Goal: Information Seeking & Learning: Learn about a topic

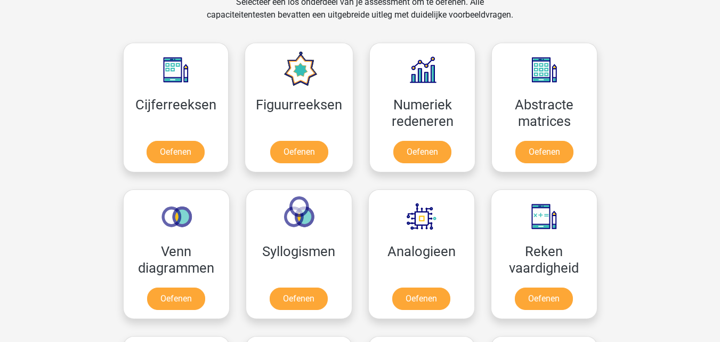
scroll to position [459, 0]
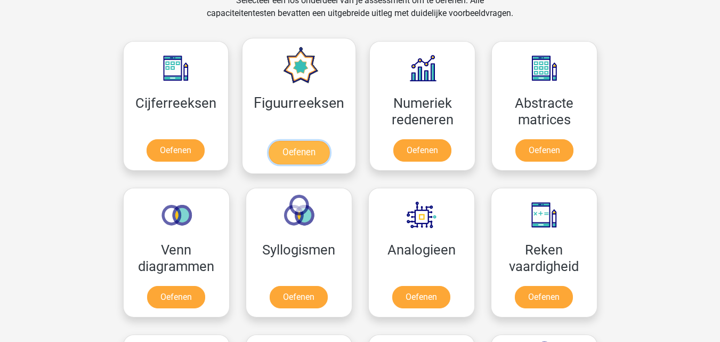
click at [315, 152] on link "Oefenen" at bounding box center [299, 152] width 61 height 23
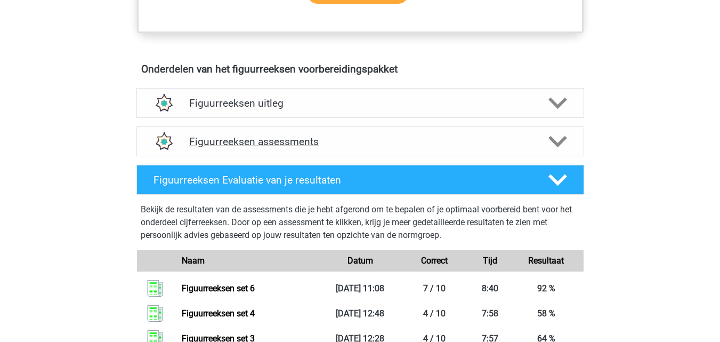
scroll to position [587, 0]
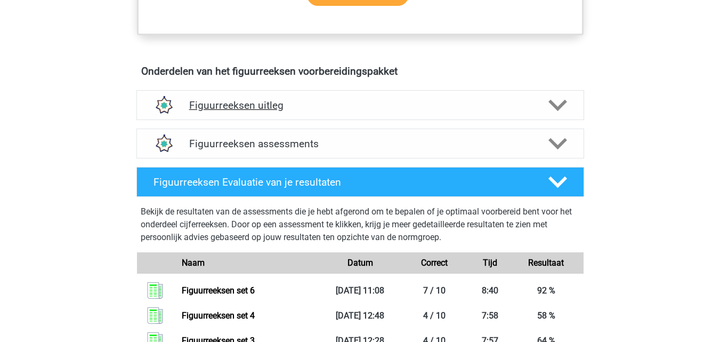
click at [284, 108] on h4 "Figuurreeksen uitleg" at bounding box center [360, 105] width 342 height 12
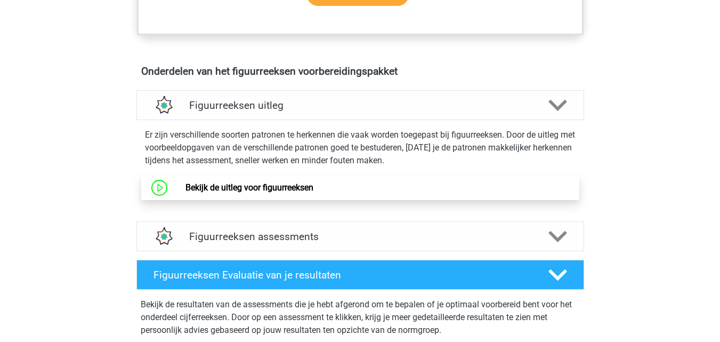
click at [293, 182] on link "Bekijk de uitleg voor figuurreeksen" at bounding box center [250, 187] width 128 height 10
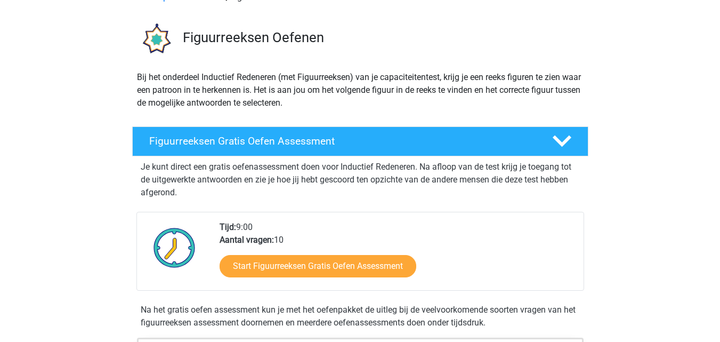
scroll to position [0, 0]
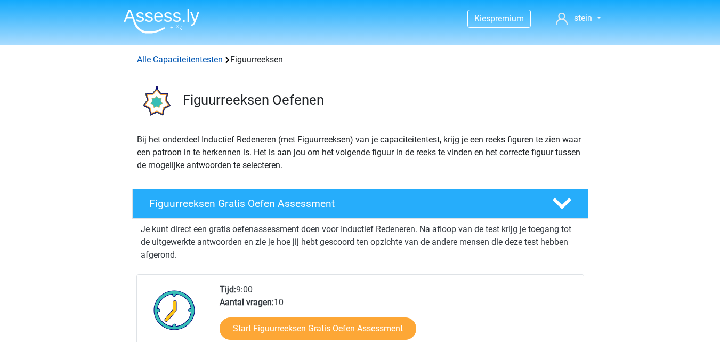
click at [158, 57] on link "Alle Capaciteitentesten" at bounding box center [180, 59] width 86 height 10
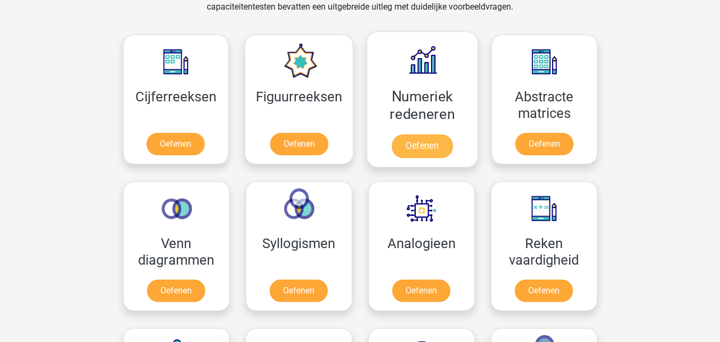
scroll to position [465, 0]
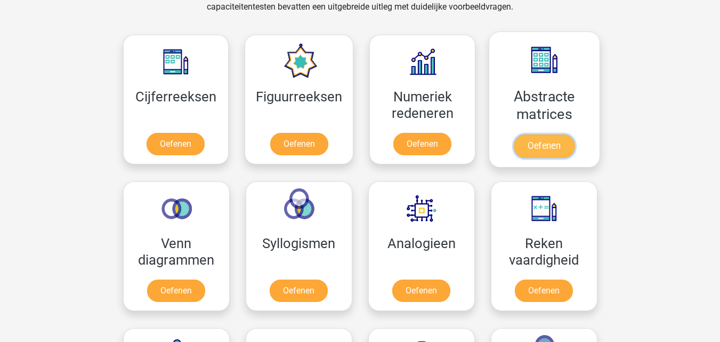
click at [541, 145] on link "Oefenen" at bounding box center [544, 145] width 61 height 23
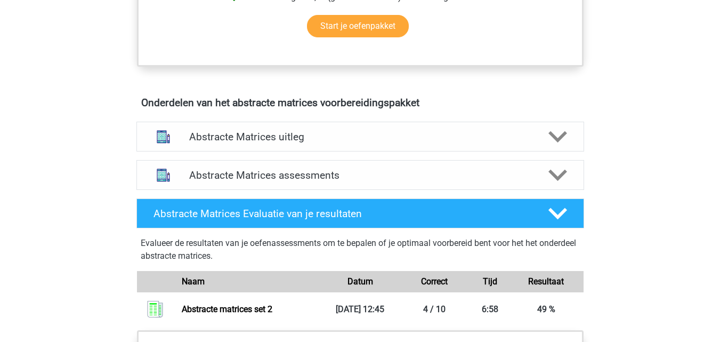
scroll to position [570, 0]
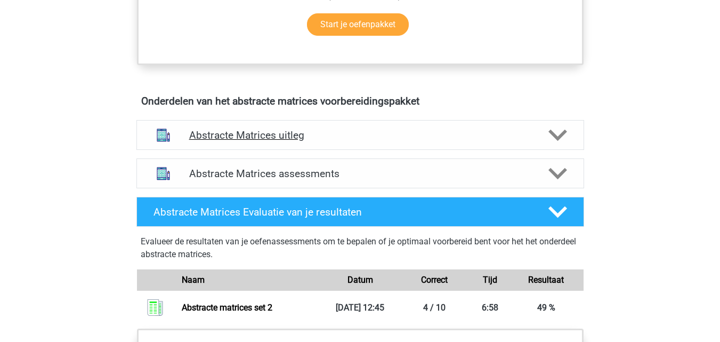
click at [325, 139] on h4 "Abstracte Matrices uitleg" at bounding box center [360, 135] width 342 height 12
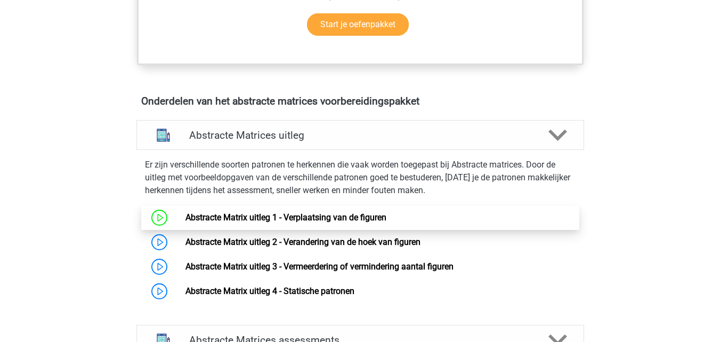
click at [315, 219] on link "Abstracte Matrix uitleg 1 - Verplaatsing van de figuren" at bounding box center [286, 217] width 201 height 10
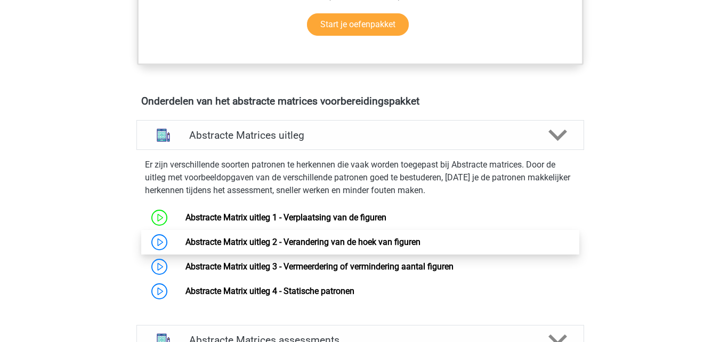
click at [303, 243] on link "Abstracte Matrix uitleg 2 - Verandering van de hoek van figuren" at bounding box center [303, 242] width 235 height 10
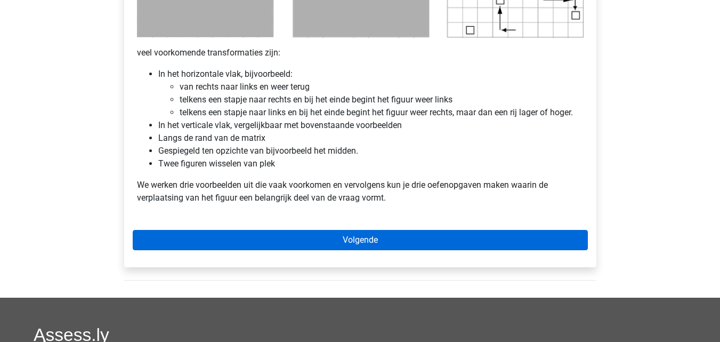
scroll to position [655, 0]
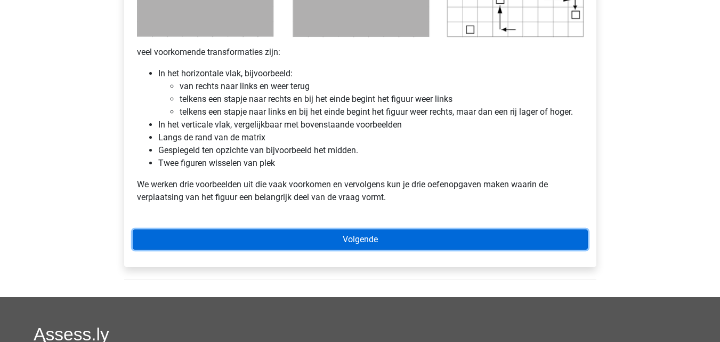
click at [360, 249] on link "Volgende" at bounding box center [360, 239] width 455 height 20
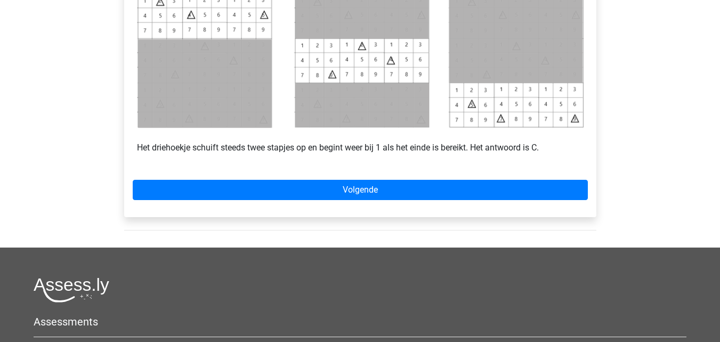
scroll to position [535, 0]
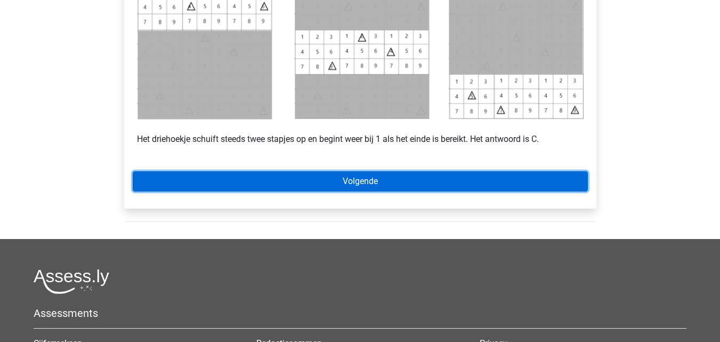
click at [336, 187] on link "Volgende" at bounding box center [360, 181] width 455 height 20
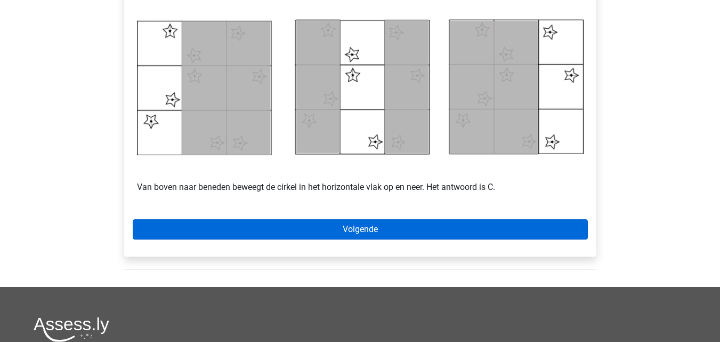
scroll to position [509, 0]
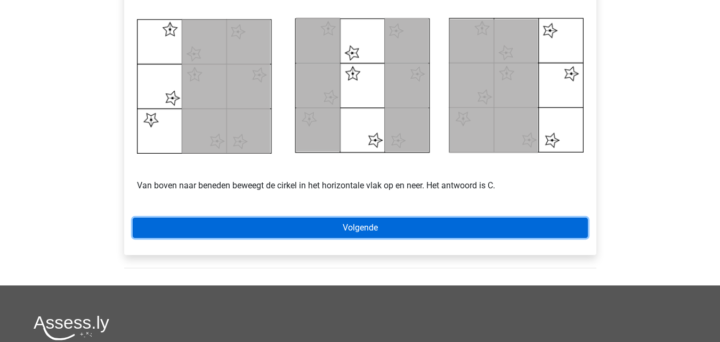
click at [326, 228] on link "Volgende" at bounding box center [360, 228] width 455 height 20
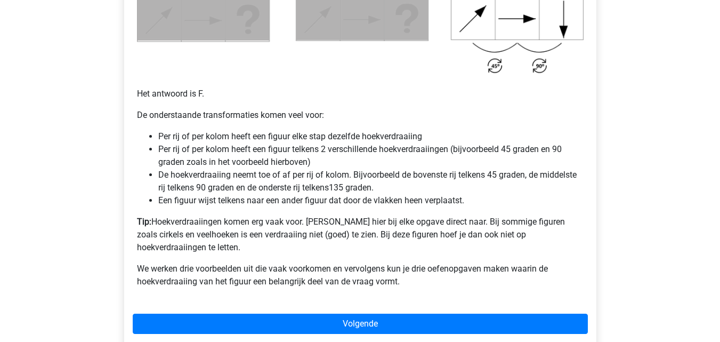
scroll to position [670, 0]
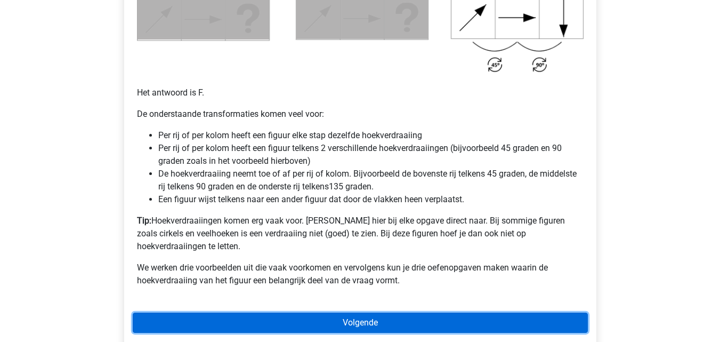
click at [302, 312] on link "Volgende" at bounding box center [360, 322] width 455 height 20
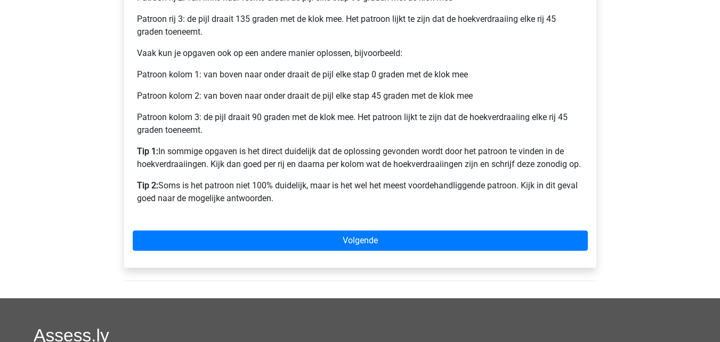
scroll to position [517, 0]
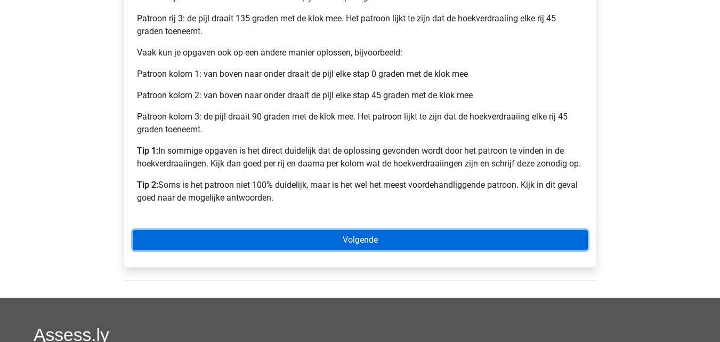
click at [341, 245] on link "Volgende" at bounding box center [360, 240] width 455 height 20
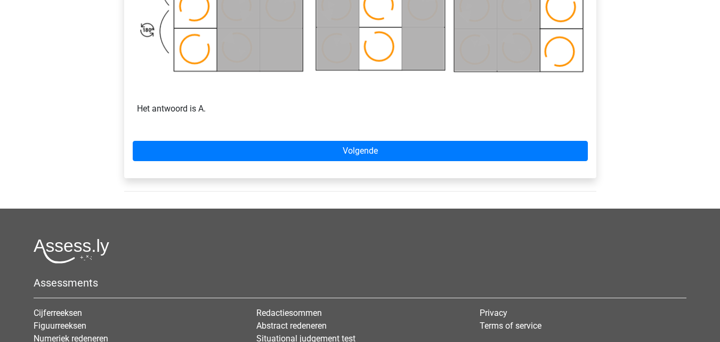
scroll to position [739, 0]
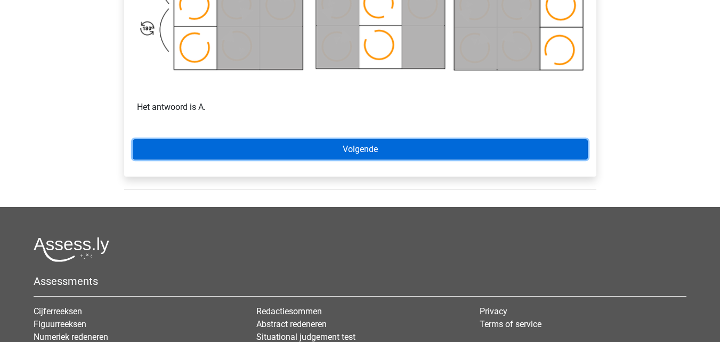
click at [351, 151] on link "Volgende" at bounding box center [360, 149] width 455 height 20
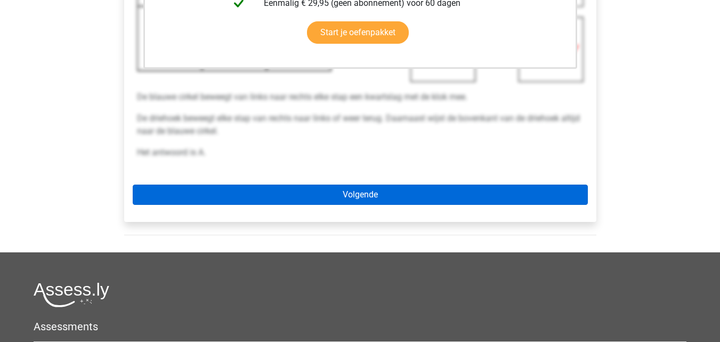
scroll to position [385, 0]
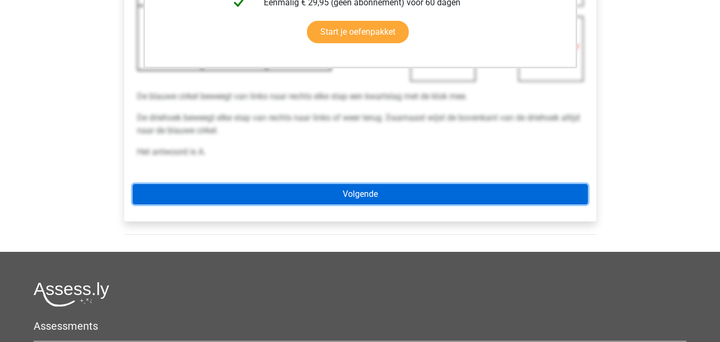
click at [362, 191] on link "Volgende" at bounding box center [360, 194] width 455 height 20
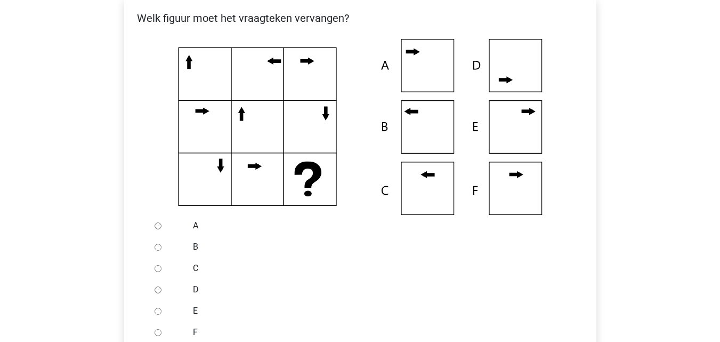
scroll to position [220, 0]
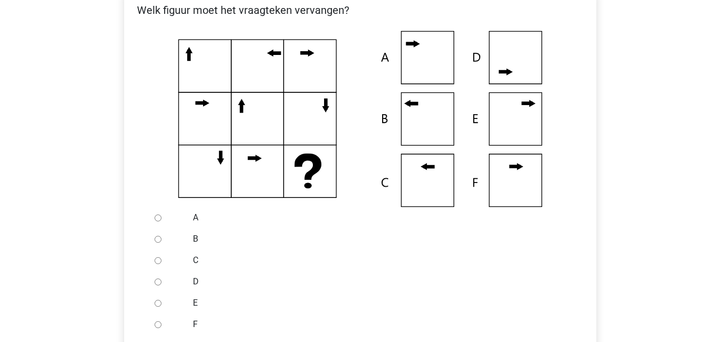
click at [162, 260] on div at bounding box center [167, 260] width 35 height 21
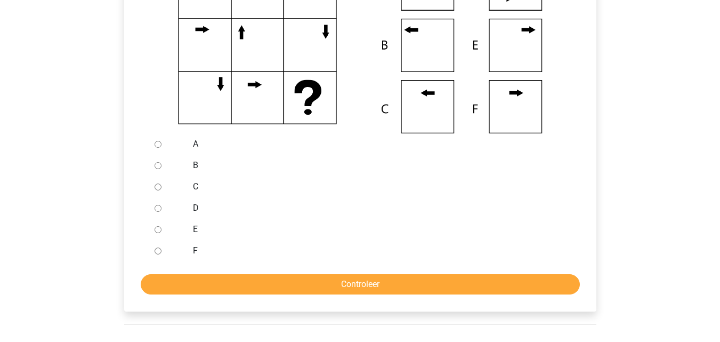
scroll to position [294, 0]
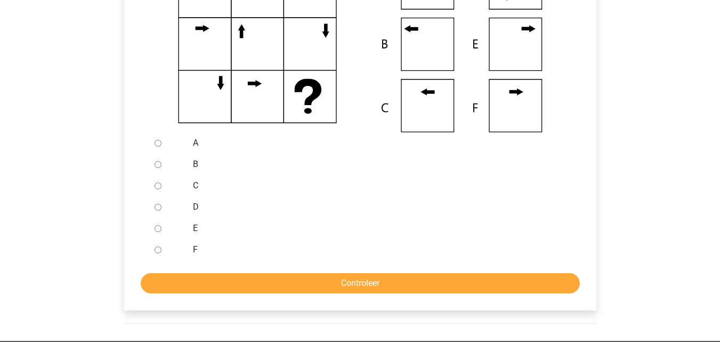
click at [159, 186] on input "C" at bounding box center [158, 185] width 7 height 7
radio input "true"
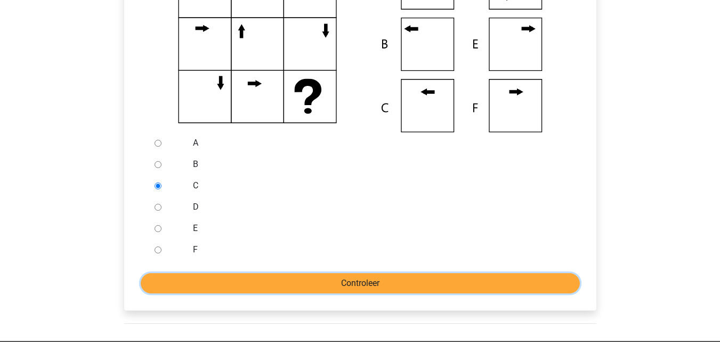
click at [221, 288] on input "Controleer" at bounding box center [360, 283] width 439 height 20
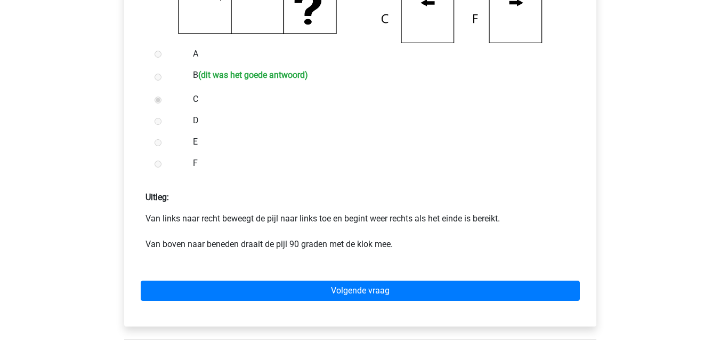
scroll to position [384, 0]
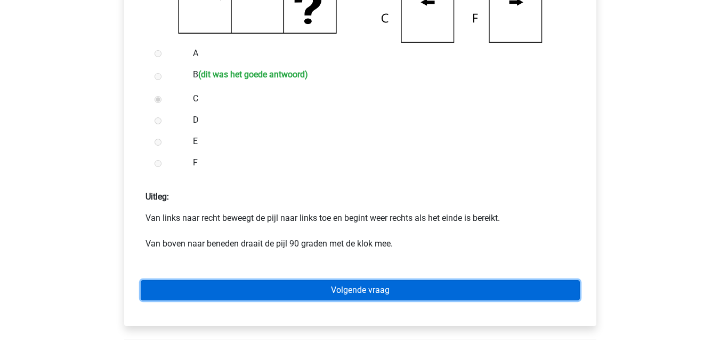
click at [276, 287] on link "Volgende vraag" at bounding box center [360, 290] width 439 height 20
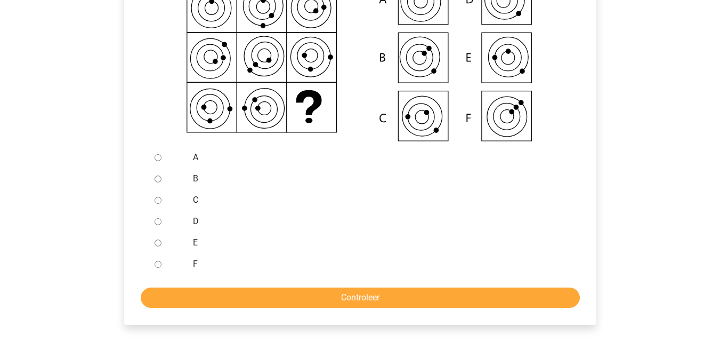
scroll to position [282, 0]
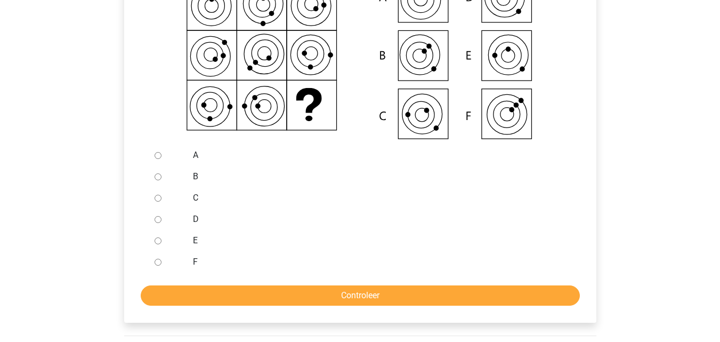
click at [157, 178] on input "B" at bounding box center [158, 176] width 7 height 7
radio input "true"
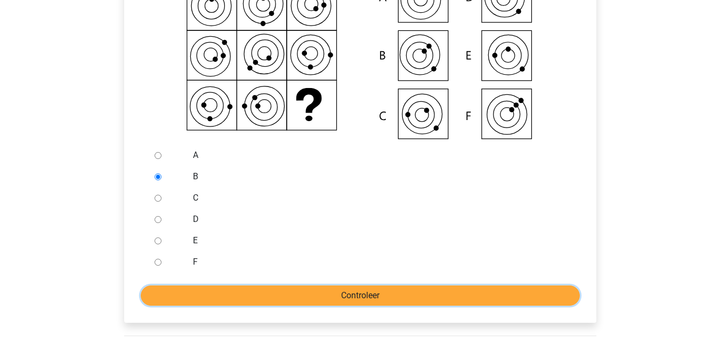
click at [252, 300] on input "Controleer" at bounding box center [360, 295] width 439 height 20
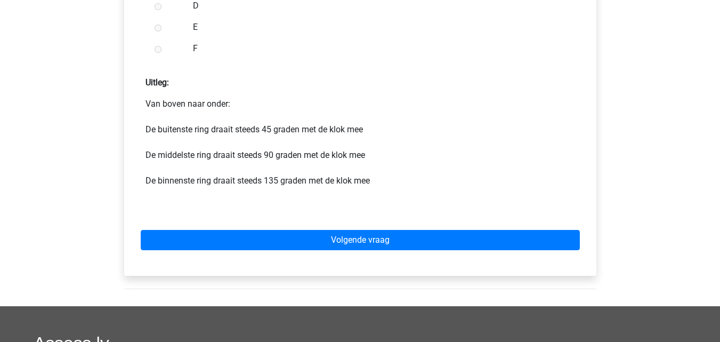
scroll to position [550, 0]
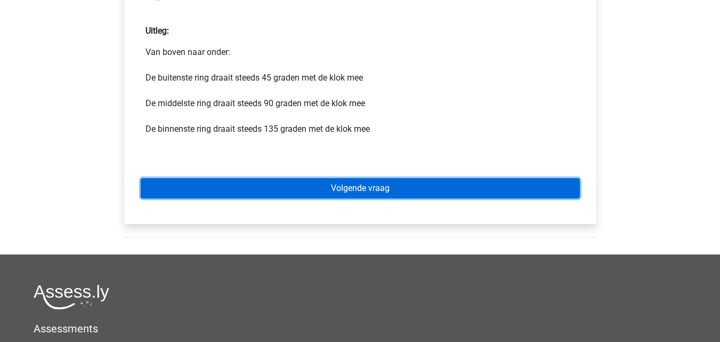
click at [327, 187] on link "Volgende vraag" at bounding box center [360, 188] width 439 height 20
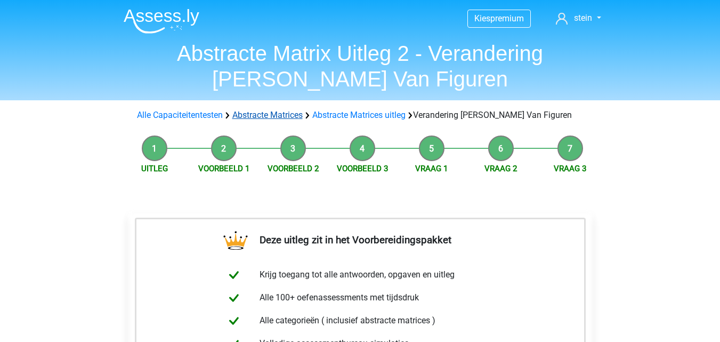
click at [260, 114] on link "Abstracte Matrices" at bounding box center [267, 115] width 70 height 10
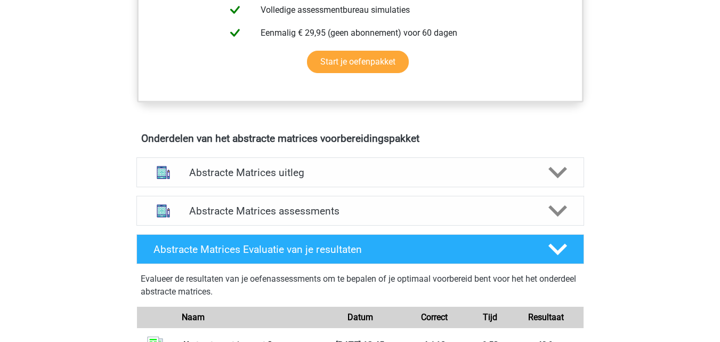
scroll to position [536, 0]
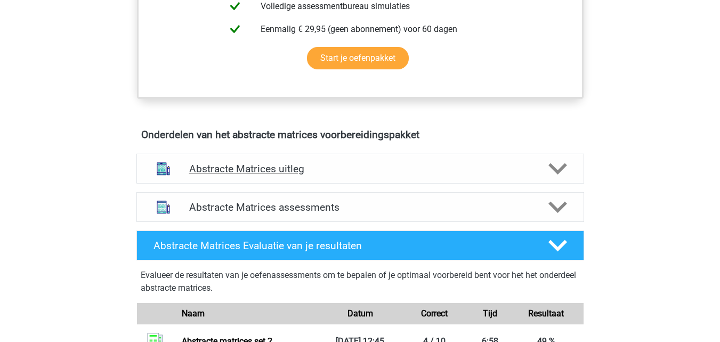
click at [373, 168] on h4 "Abstracte Matrices uitleg" at bounding box center [360, 169] width 342 height 12
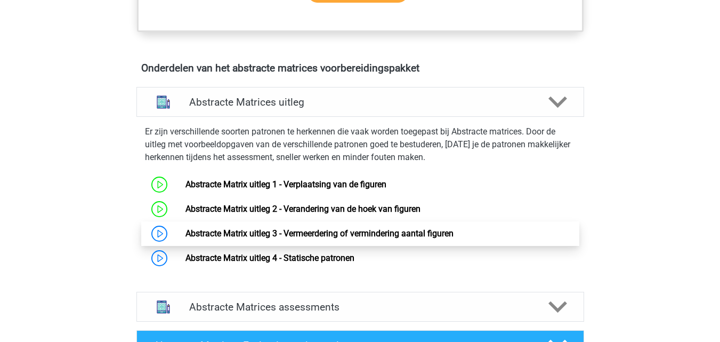
scroll to position [608, 0]
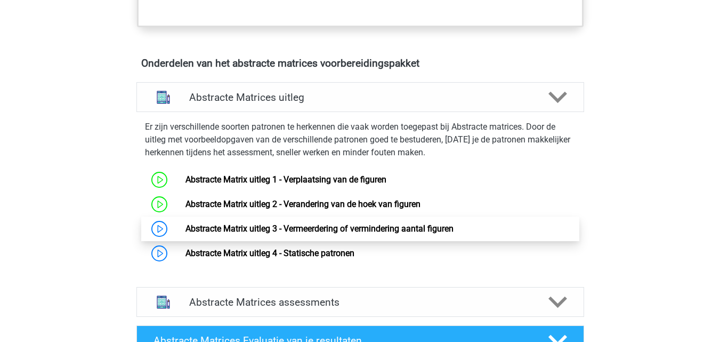
click at [352, 231] on link "Abstracte Matrix uitleg 3 - Vermeerdering of vermindering aantal figuren" at bounding box center [320, 228] width 268 height 10
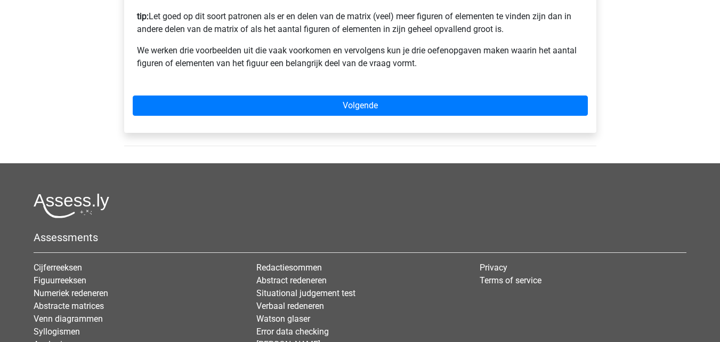
scroll to position [219, 0]
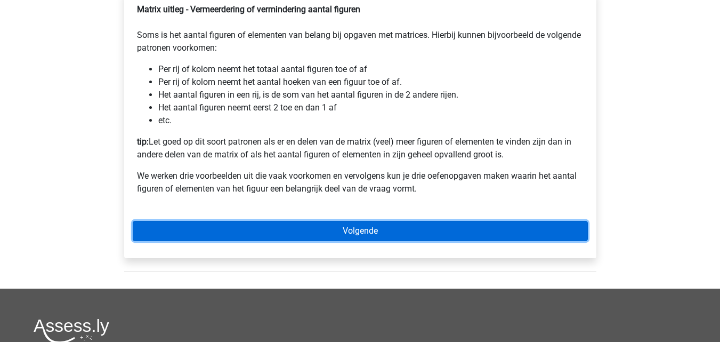
click at [337, 241] on link "Volgende" at bounding box center [360, 231] width 455 height 20
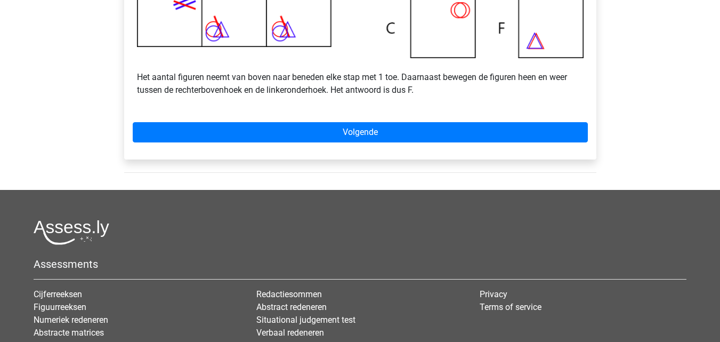
scroll to position [411, 0]
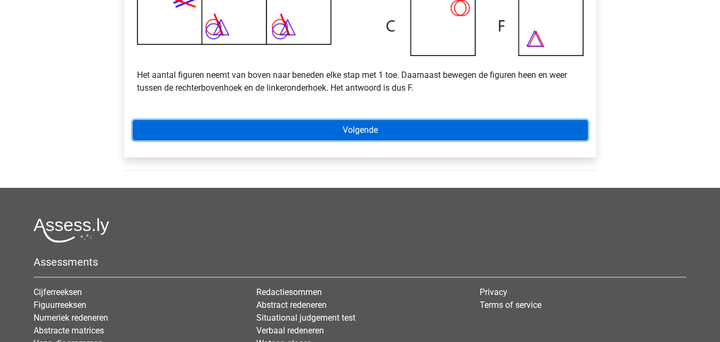
click at [345, 140] on link "Volgende" at bounding box center [360, 130] width 455 height 20
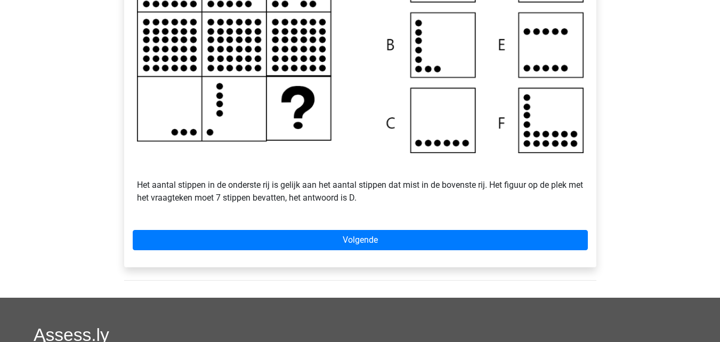
scroll to position [308, 0]
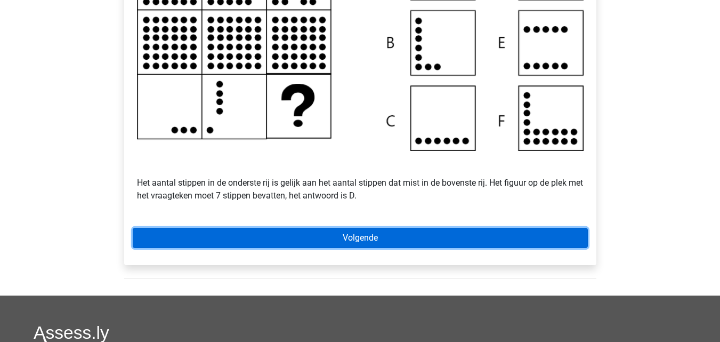
click at [387, 248] on link "Volgende" at bounding box center [360, 238] width 455 height 20
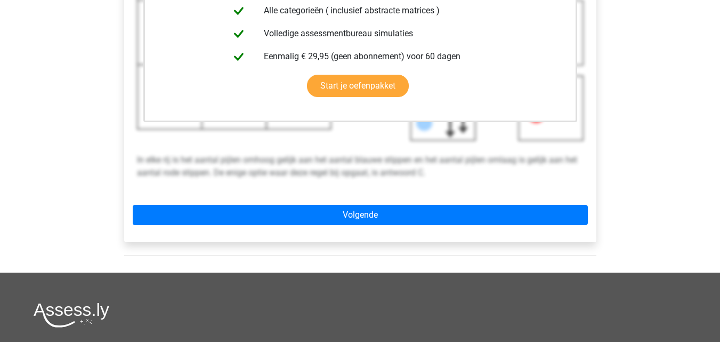
scroll to position [332, 0]
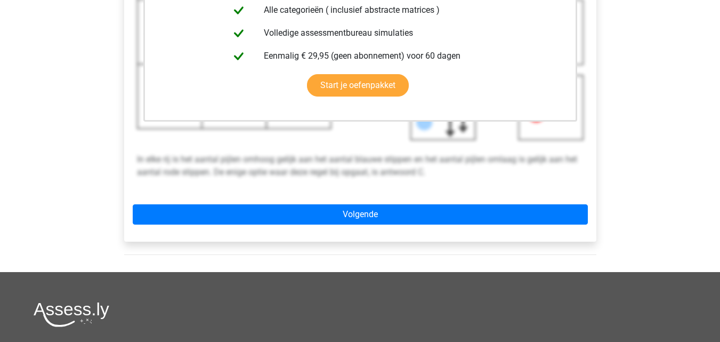
click at [378, 240] on div "Deze uitleg zit in het Voorbereidingspakket Krijg toegang tot alle antwoorden, …" at bounding box center [360, 59] width 472 height 364
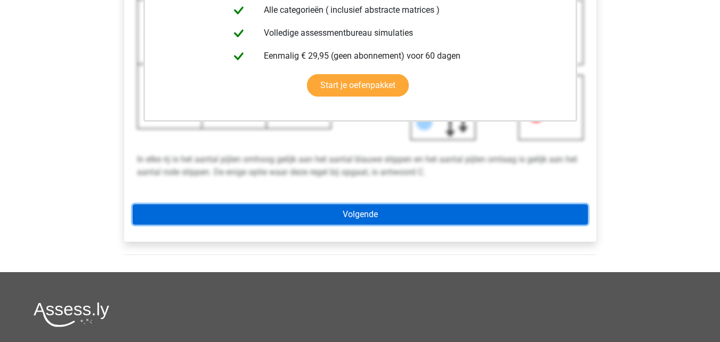
click at [373, 224] on link "Volgende" at bounding box center [360, 214] width 455 height 20
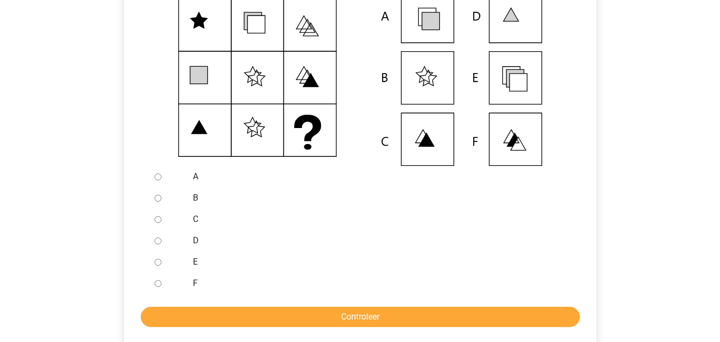
scroll to position [262, 0]
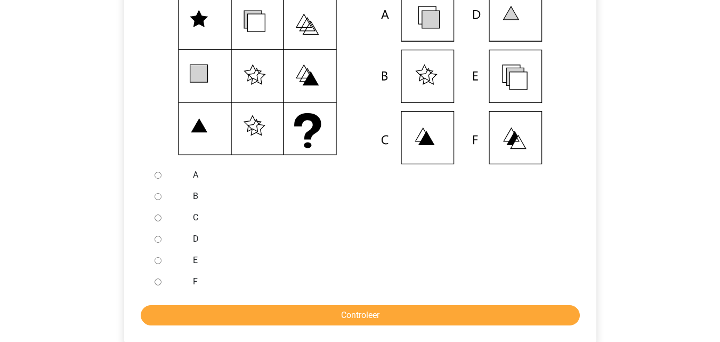
click at [158, 264] on input "E" at bounding box center [158, 260] width 7 height 7
radio input "true"
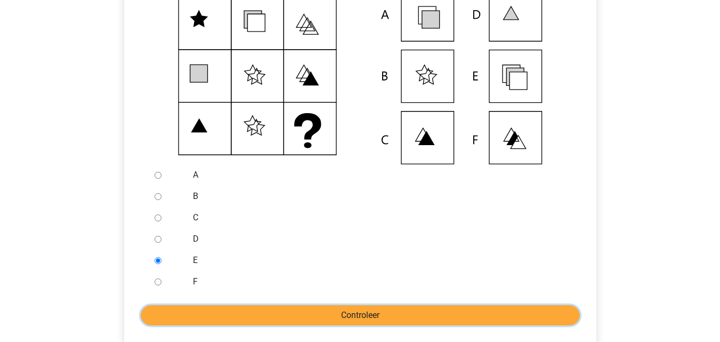
click at [177, 325] on input "Controleer" at bounding box center [360, 315] width 439 height 20
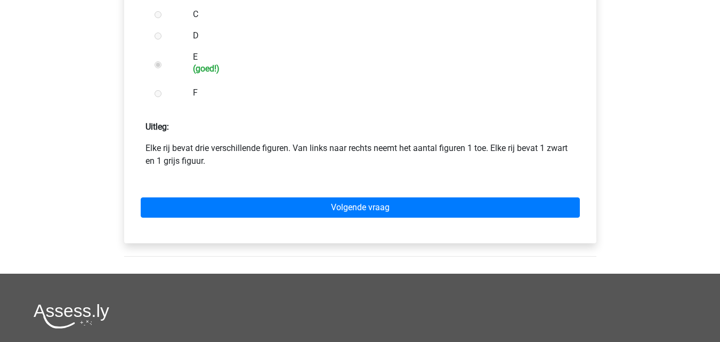
scroll to position [466, 0]
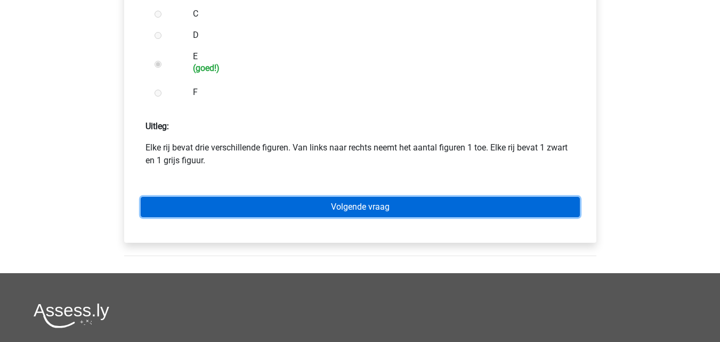
click at [293, 217] on link "Volgende vraag" at bounding box center [360, 207] width 439 height 20
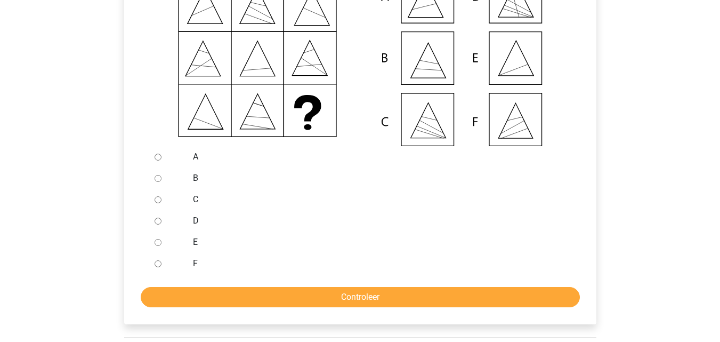
scroll to position [288, 0]
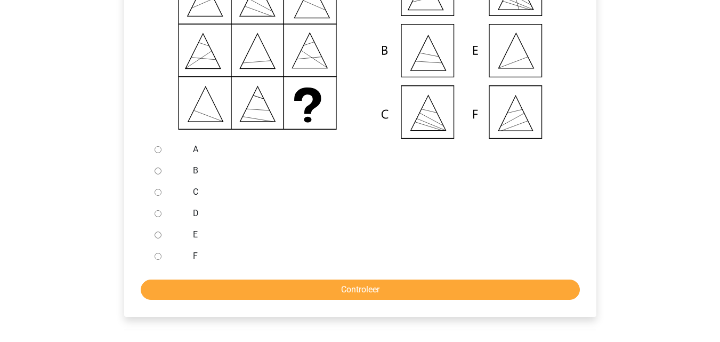
click at [160, 238] on input "E" at bounding box center [158, 234] width 7 height 7
radio input "true"
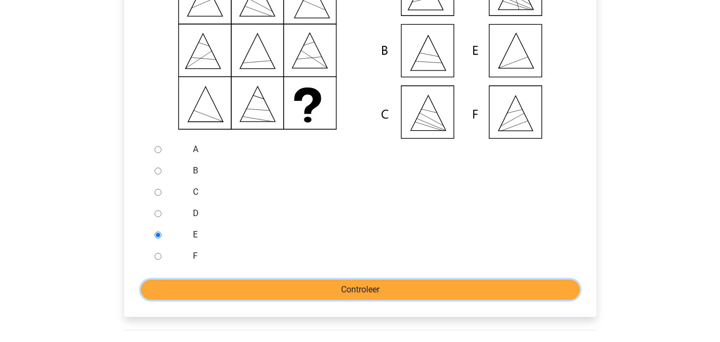
click at [204, 294] on input "Controleer" at bounding box center [360, 289] width 439 height 20
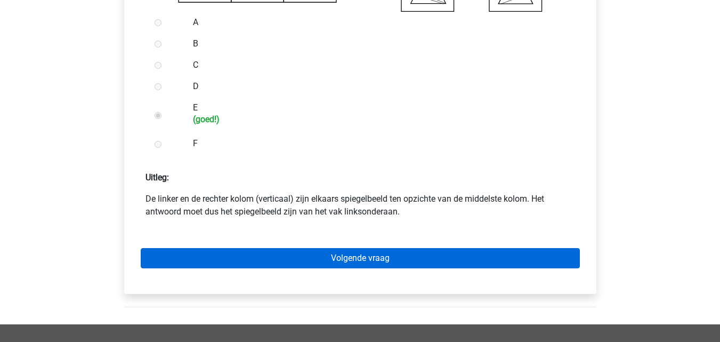
scroll to position [415, 0]
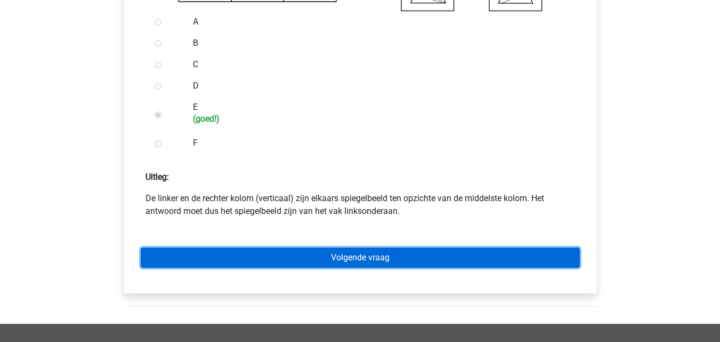
click at [339, 268] on link "Volgende vraag" at bounding box center [360, 257] width 439 height 20
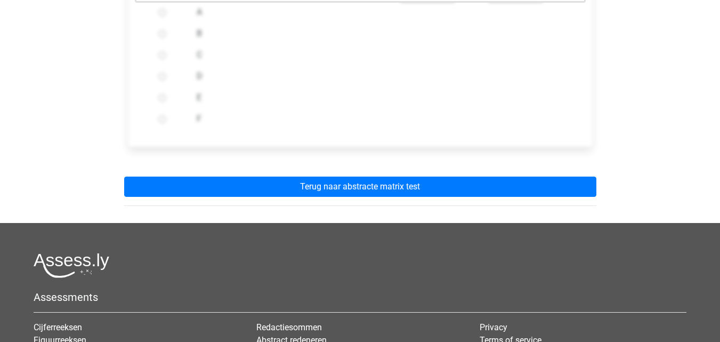
scroll to position [435, 0]
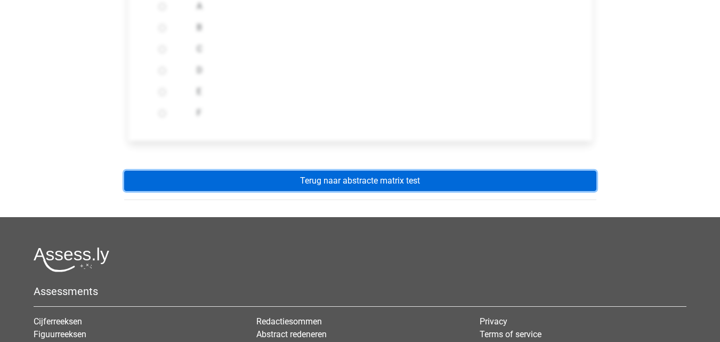
click at [356, 191] on link "Terug naar abstracte matrix test" at bounding box center [360, 181] width 472 height 20
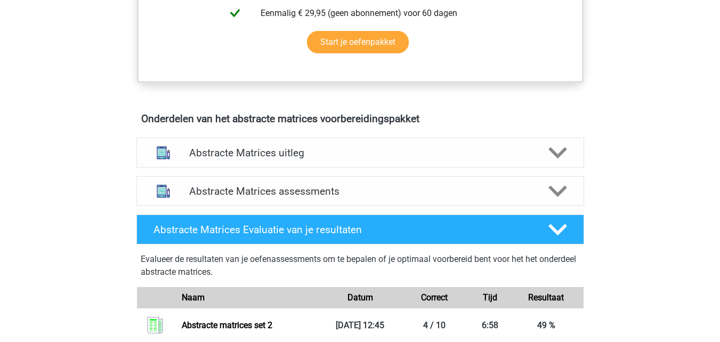
scroll to position [553, 0]
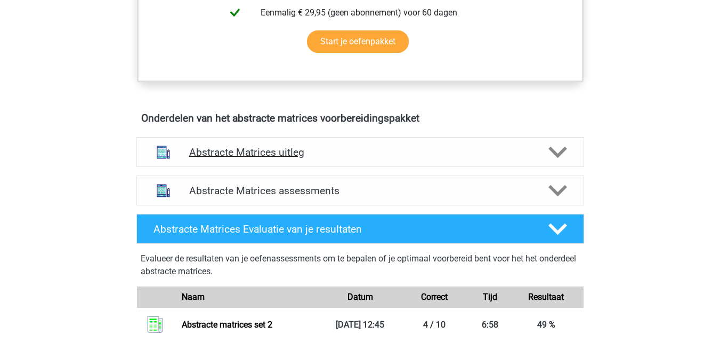
click at [329, 161] on div "Abstracte Matrices uitleg" at bounding box center [360, 152] width 448 height 30
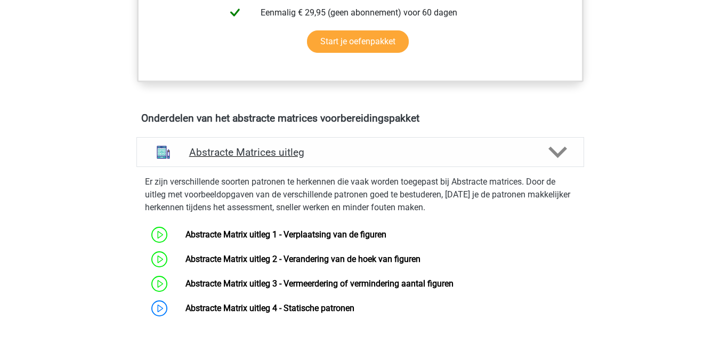
scroll to position [636, 0]
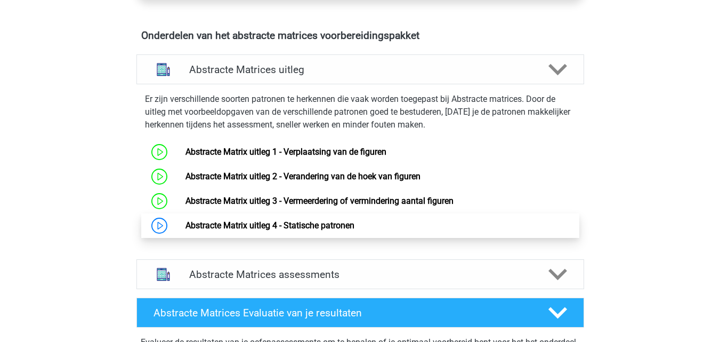
click at [312, 230] on link "Abstracte Matrix uitleg 4 - Statische patronen" at bounding box center [270, 225] width 169 height 10
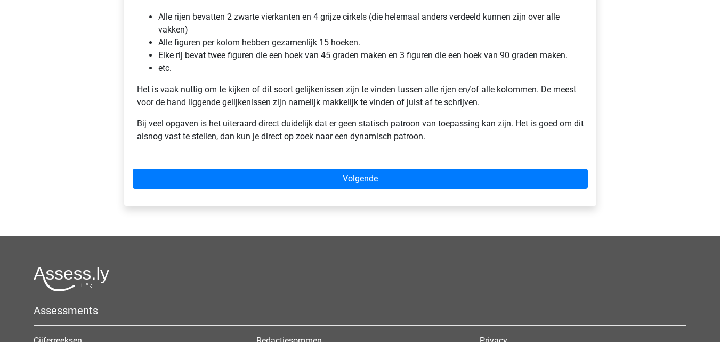
scroll to position [228, 0]
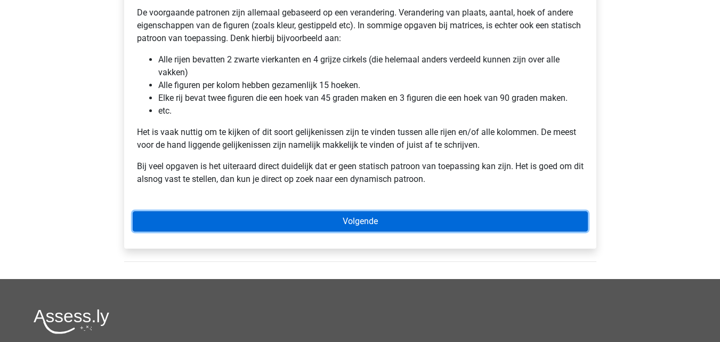
click at [305, 222] on link "Volgende" at bounding box center [360, 221] width 455 height 20
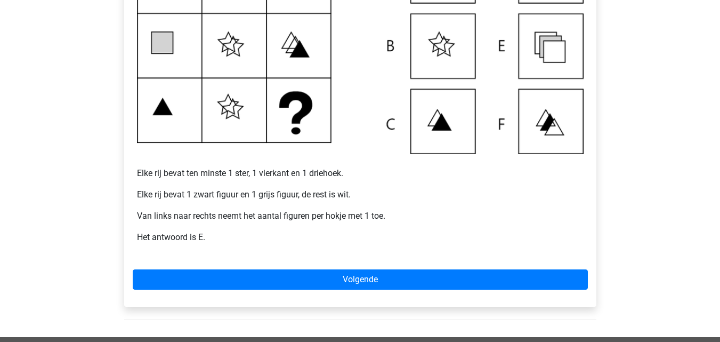
scroll to position [305, 0]
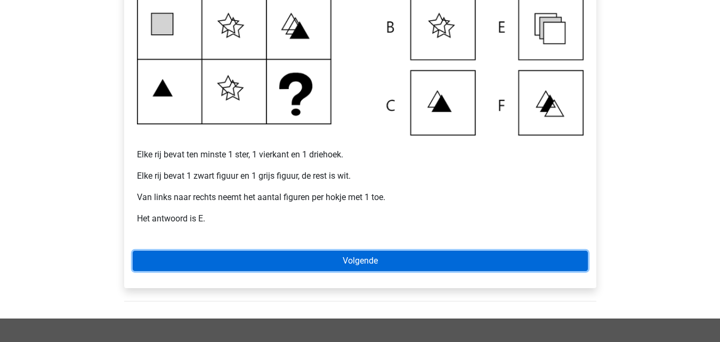
click at [364, 258] on link "Volgende" at bounding box center [360, 261] width 455 height 20
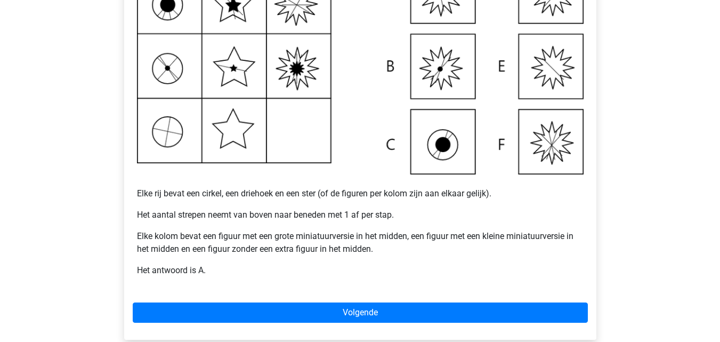
scroll to position [267, 0]
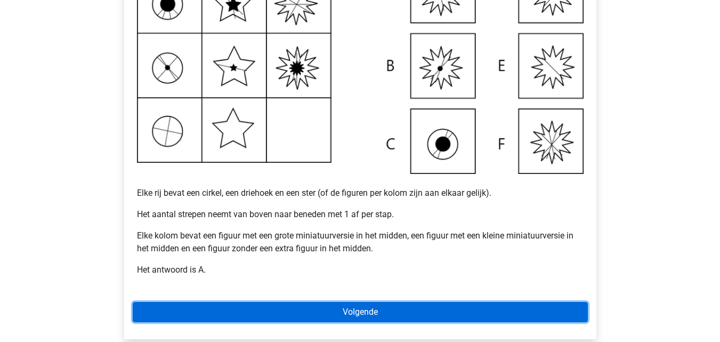
click at [349, 308] on link "Volgende" at bounding box center [360, 312] width 455 height 20
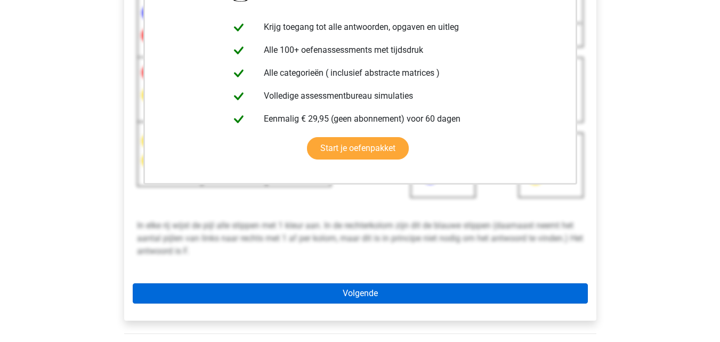
scroll to position [244, 0]
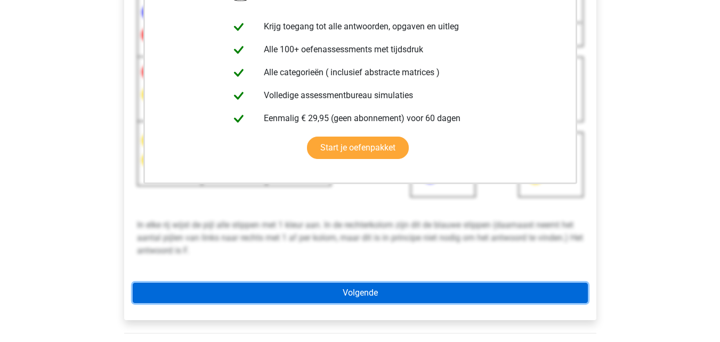
click at [364, 297] on link "Volgende" at bounding box center [360, 293] width 455 height 20
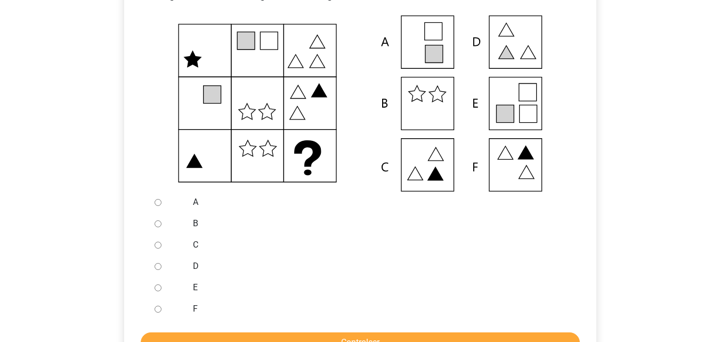
scroll to position [213, 0]
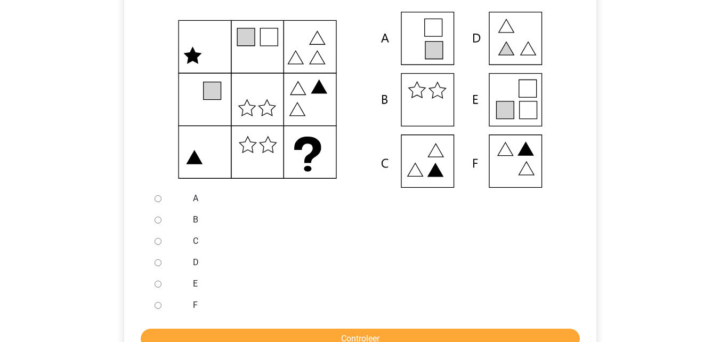
click at [155, 284] on input "E" at bounding box center [158, 283] width 7 height 7
radio input "true"
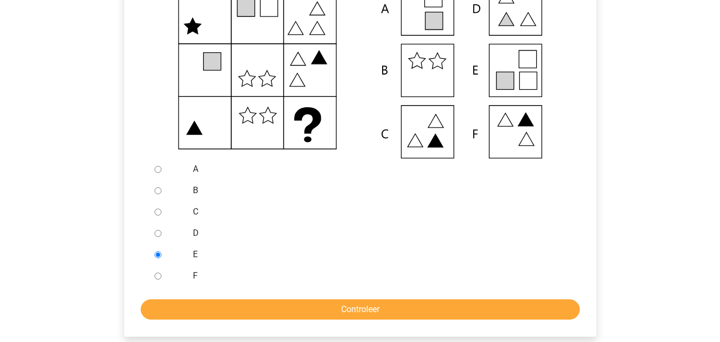
scroll to position [244, 0]
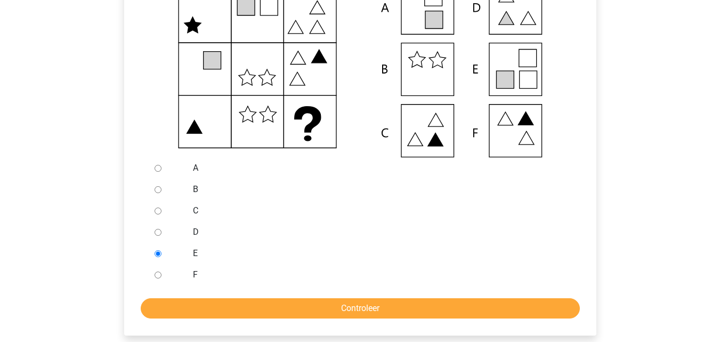
click at [253, 297] on form "A B C D E F Controleer" at bounding box center [360, 237] width 455 height 161
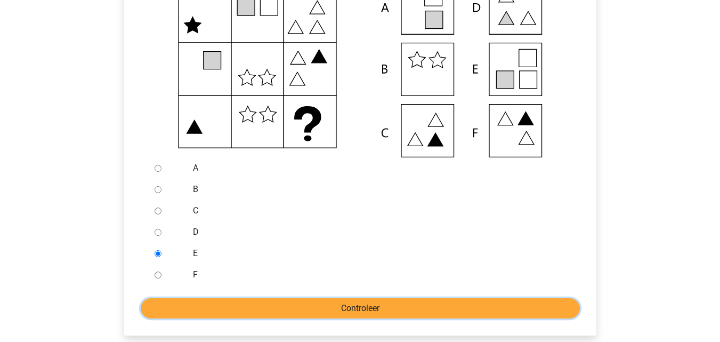
click at [309, 301] on input "Controleer" at bounding box center [360, 308] width 439 height 20
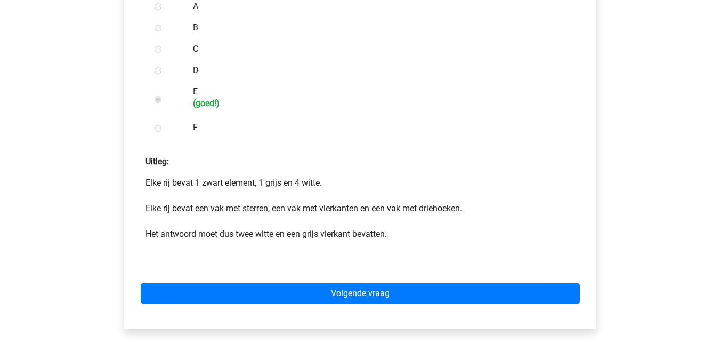
scroll to position [453, 0]
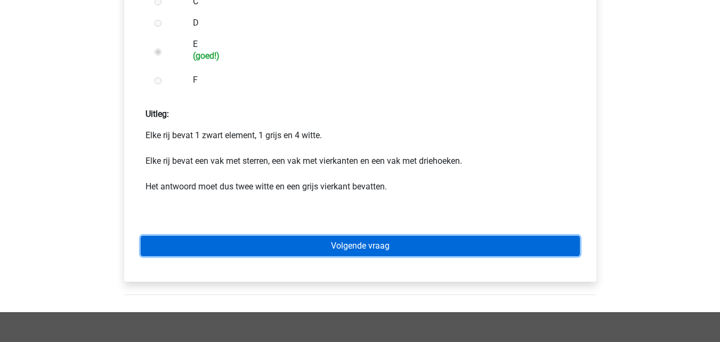
click at [339, 250] on link "Volgende vraag" at bounding box center [360, 246] width 439 height 20
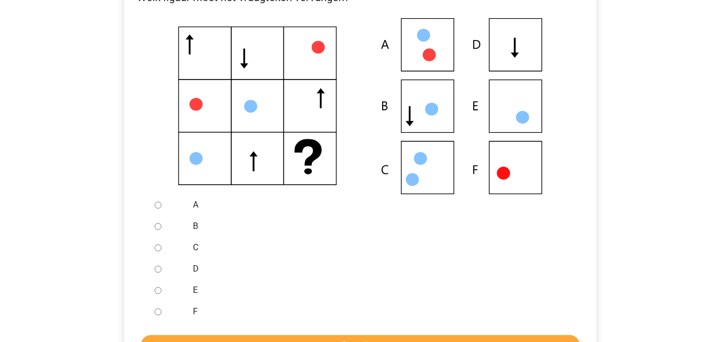
scroll to position [209, 0]
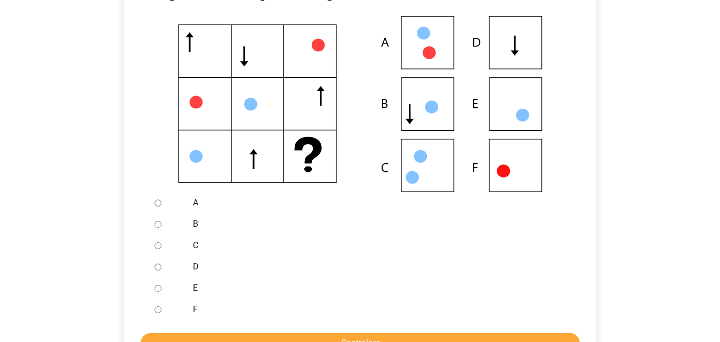
click at [157, 288] on input "E" at bounding box center [158, 288] width 7 height 7
radio input "true"
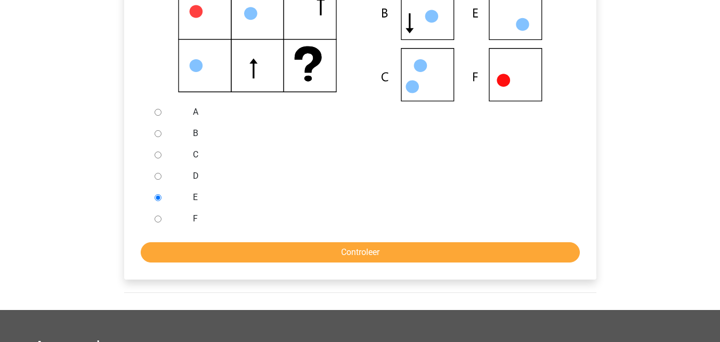
scroll to position [300, 0]
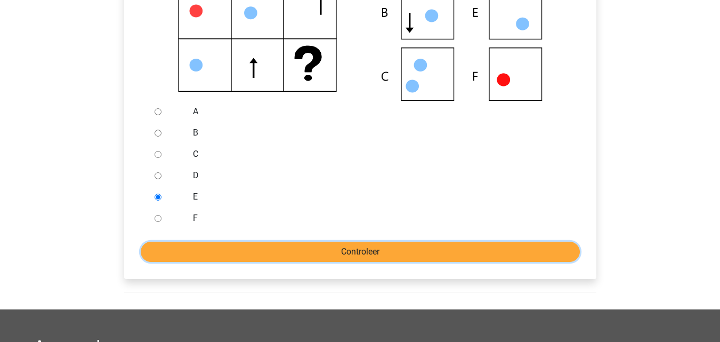
click at [266, 256] on input "Controleer" at bounding box center [360, 252] width 439 height 20
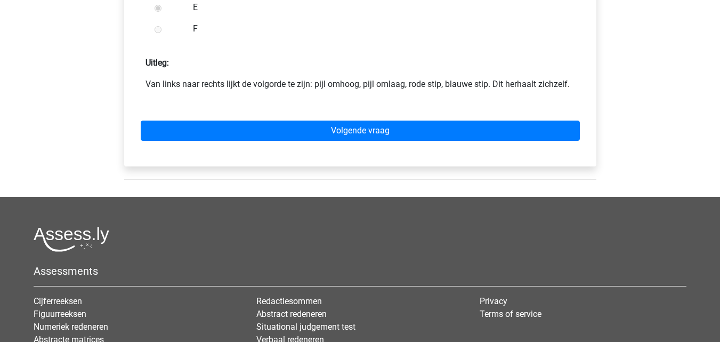
scroll to position [512, 0]
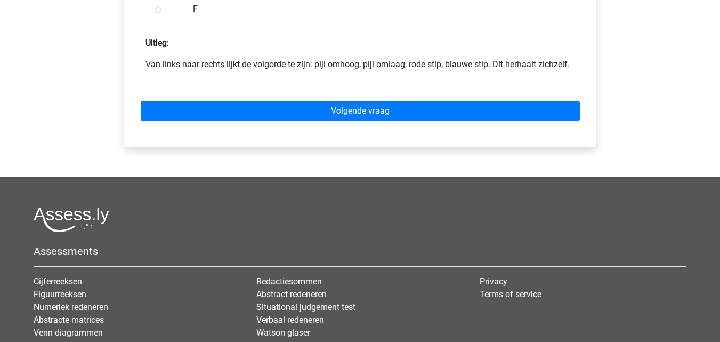
click at [356, 100] on div "Volgende vraag" at bounding box center [360, 108] width 455 height 59
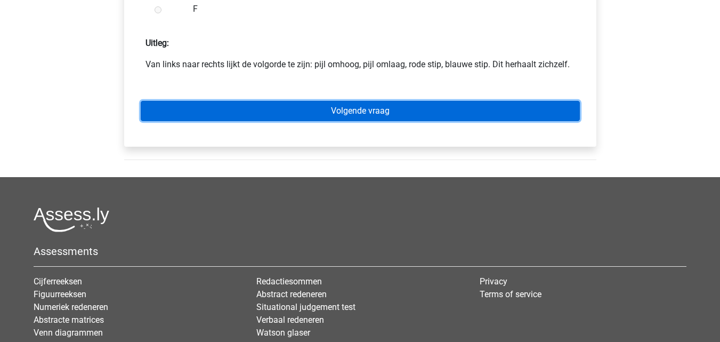
click at [360, 114] on link "Volgende vraag" at bounding box center [360, 111] width 439 height 20
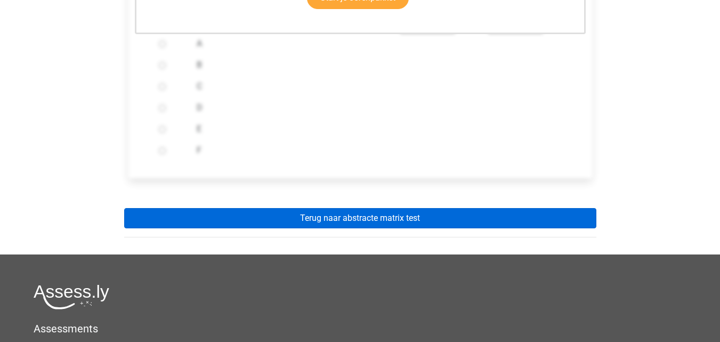
scroll to position [373, 0]
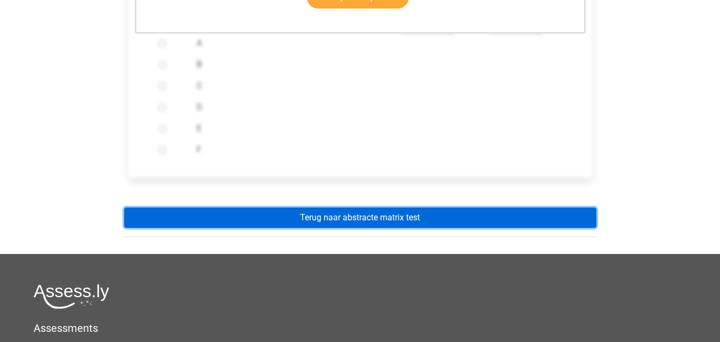
click at [340, 214] on link "Terug naar abstracte matrix test" at bounding box center [360, 217] width 472 height 20
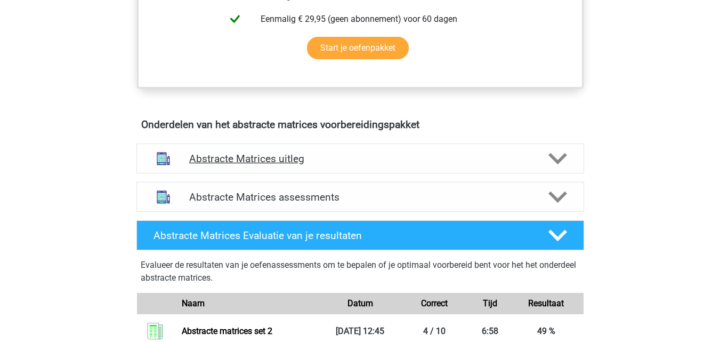
click at [301, 146] on div "Abstracte Matrices uitleg" at bounding box center [360, 158] width 448 height 30
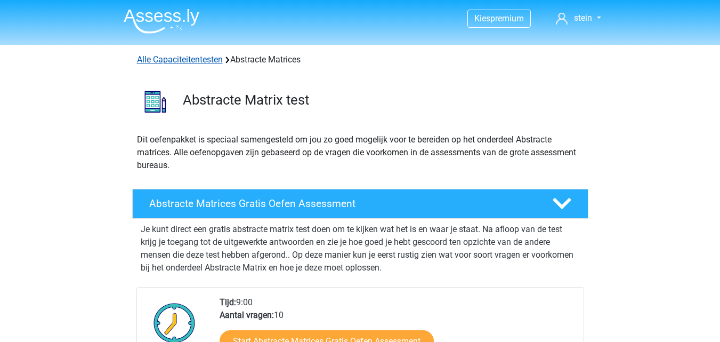
click at [204, 60] on link "Alle Capaciteitentesten" at bounding box center [180, 59] width 86 height 10
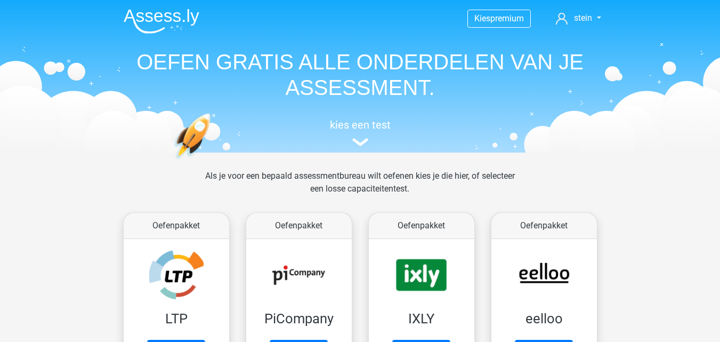
scroll to position [503, 0]
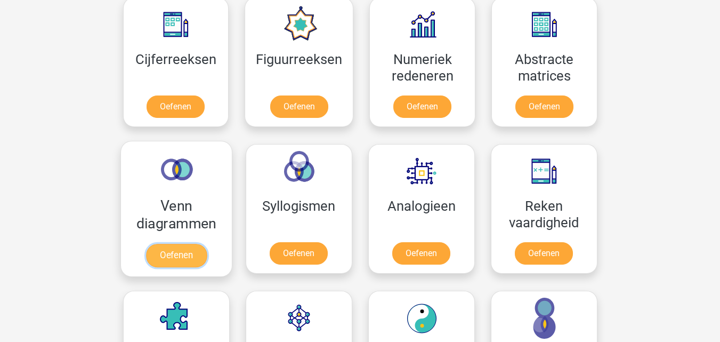
click at [190, 248] on link "Oefenen" at bounding box center [176, 255] width 61 height 23
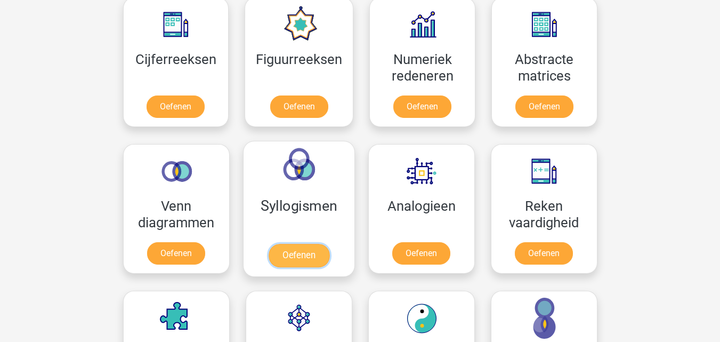
click at [307, 264] on link "Oefenen" at bounding box center [298, 255] width 61 height 23
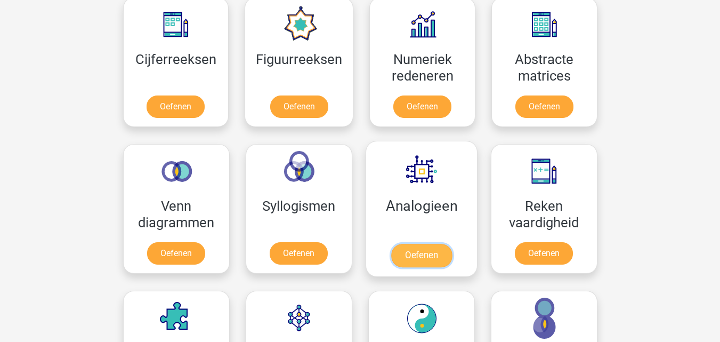
click at [433, 251] on link "Oefenen" at bounding box center [421, 255] width 61 height 23
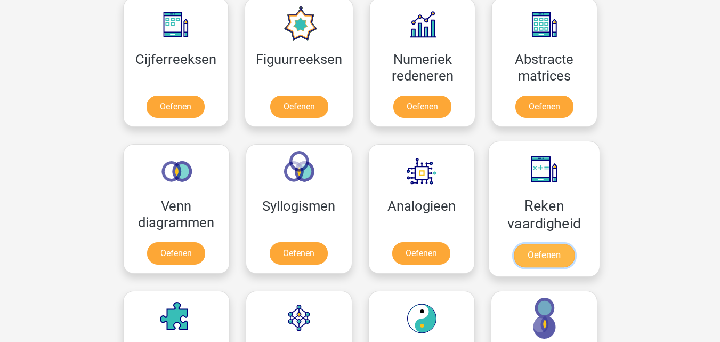
click at [522, 252] on link "Oefenen" at bounding box center [543, 255] width 61 height 23
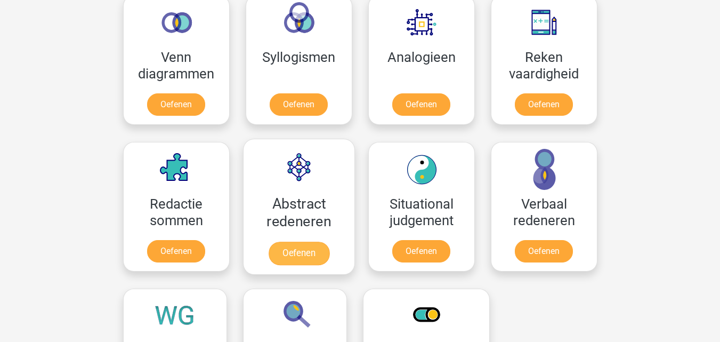
scroll to position [652, 0]
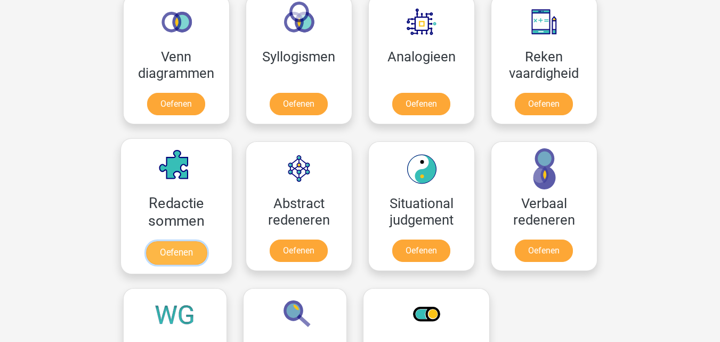
click at [186, 252] on link "Oefenen" at bounding box center [176, 252] width 61 height 23
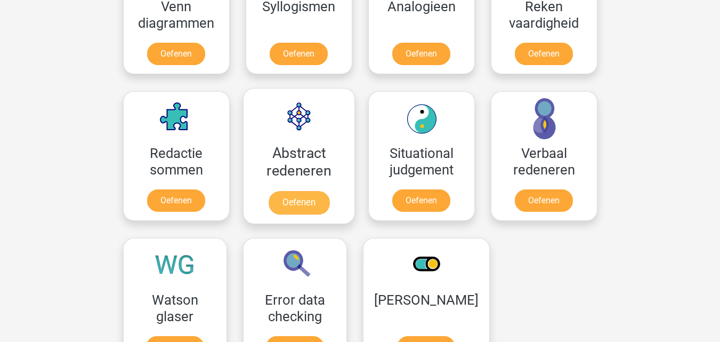
scroll to position [704, 0]
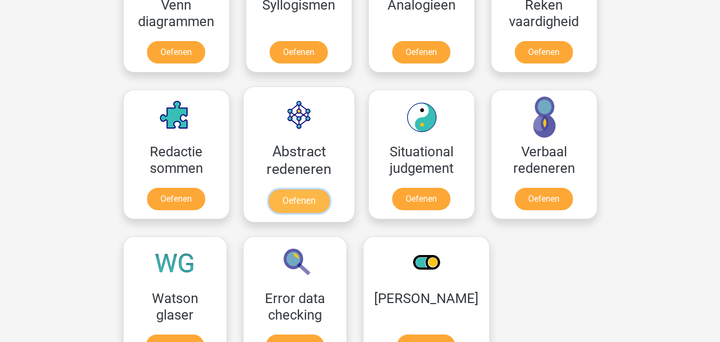
click at [303, 203] on link "Oefenen" at bounding box center [298, 200] width 61 height 23
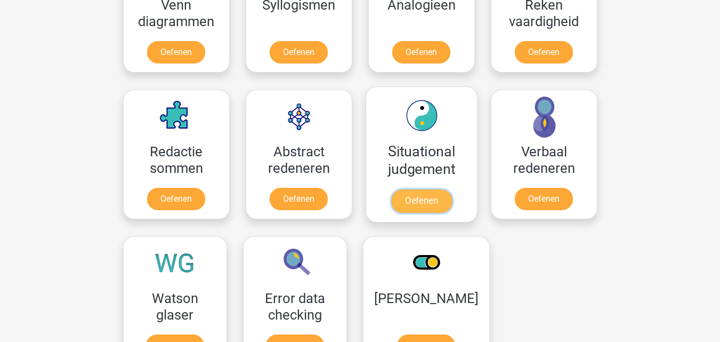
click at [415, 200] on link "Oefenen" at bounding box center [421, 200] width 61 height 23
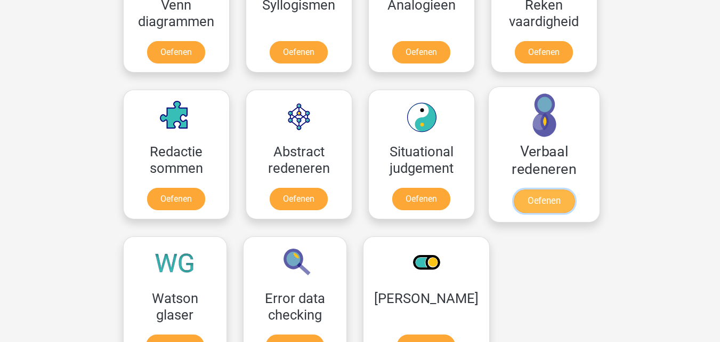
click at [533, 199] on link "Oefenen" at bounding box center [543, 200] width 61 height 23
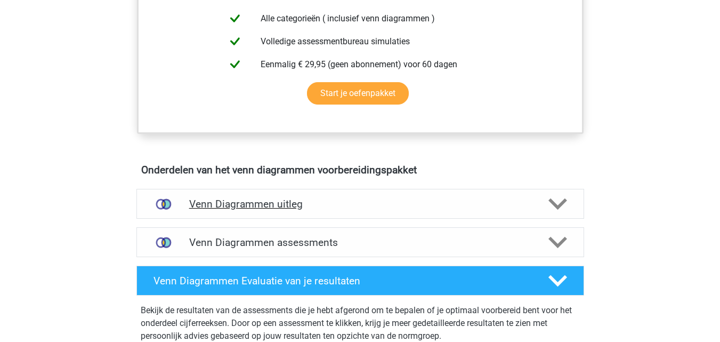
click at [357, 199] on h4 "Venn Diagrammen uitleg" at bounding box center [360, 204] width 342 height 12
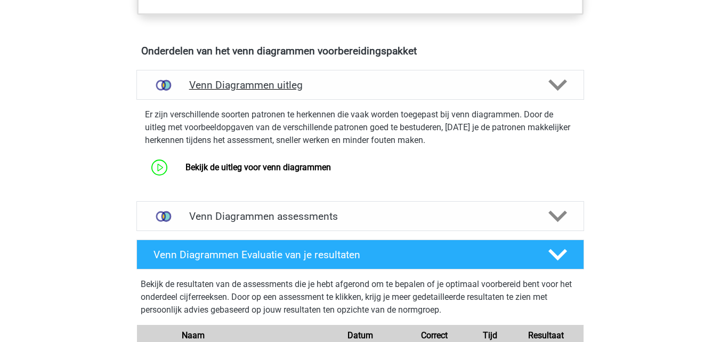
scroll to position [595, 0]
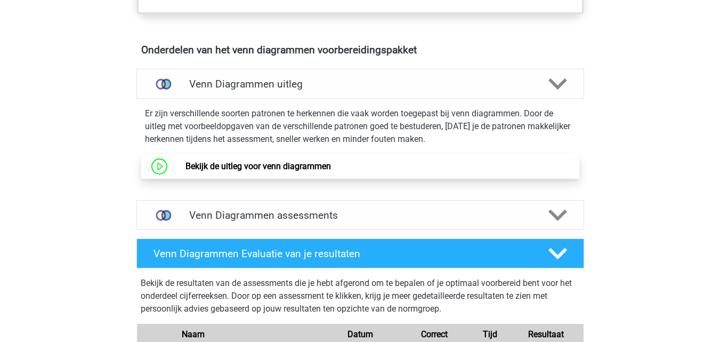
click at [318, 166] on link "Bekijk de uitleg voor venn diagrammen" at bounding box center [259, 166] width 146 height 10
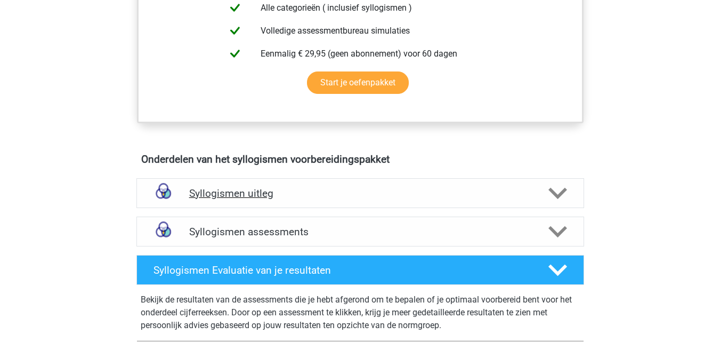
click at [325, 199] on div "Syllogismen uitleg" at bounding box center [360, 193] width 448 height 30
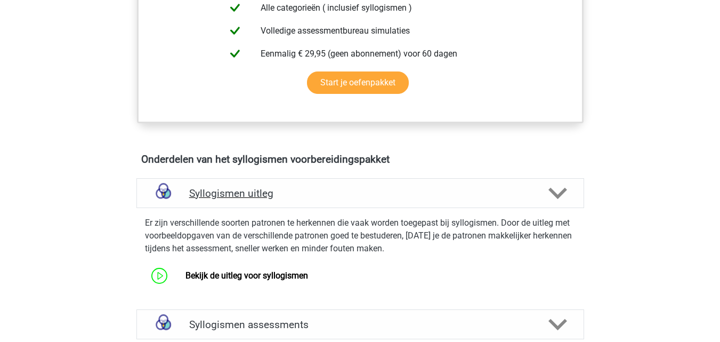
scroll to position [558, 0]
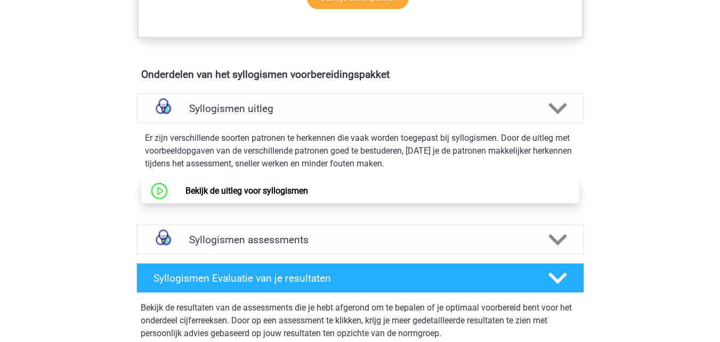
click at [308, 196] on link "Bekijk de uitleg voor syllogismen" at bounding box center [247, 191] width 123 height 10
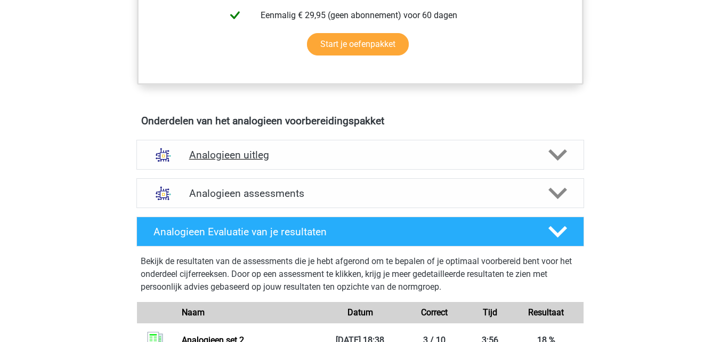
click at [348, 160] on h4 "Analogieen uitleg" at bounding box center [360, 155] width 342 height 12
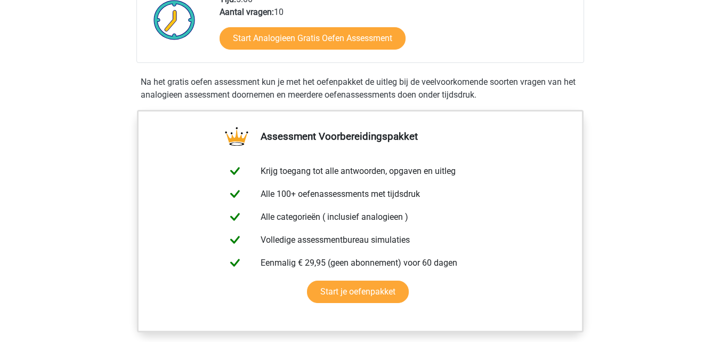
scroll to position [237, 0]
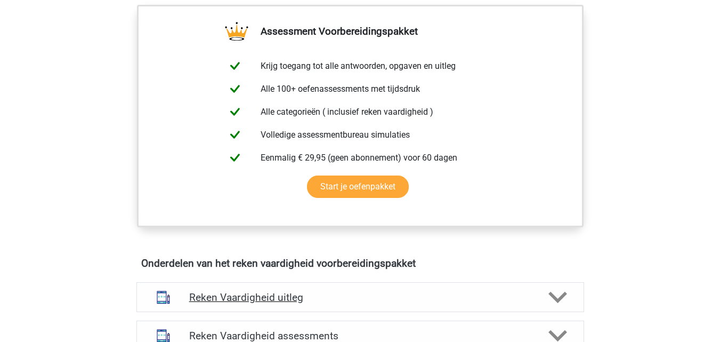
click at [331, 303] on h4 "Reken Vaardigheid uitleg" at bounding box center [360, 297] width 342 height 12
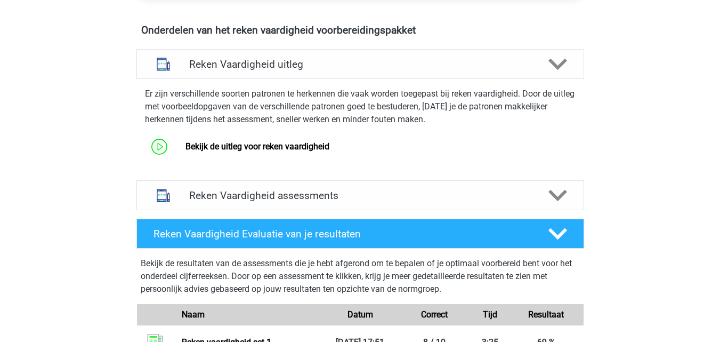
scroll to position [620, 0]
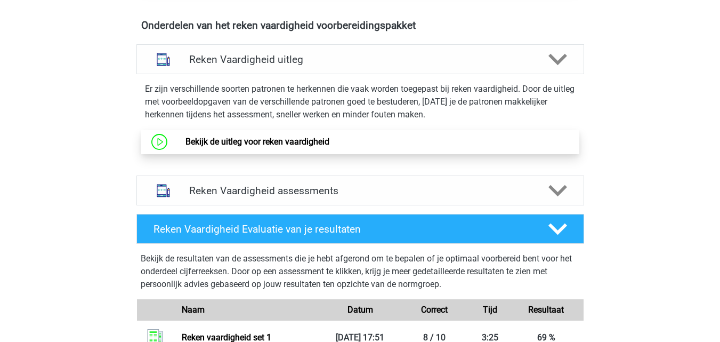
click at [287, 144] on link "Bekijk de uitleg voor reken vaardigheid" at bounding box center [258, 141] width 144 height 10
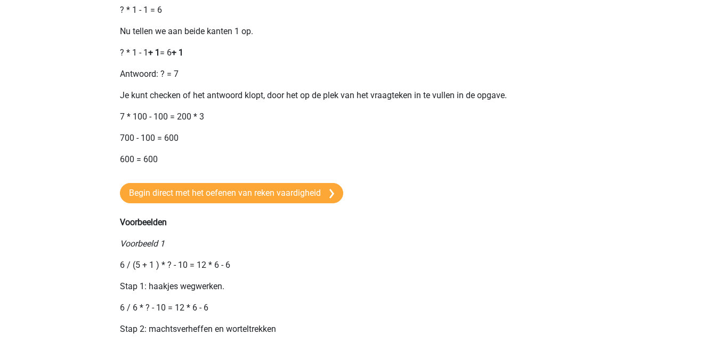
scroll to position [698, 0]
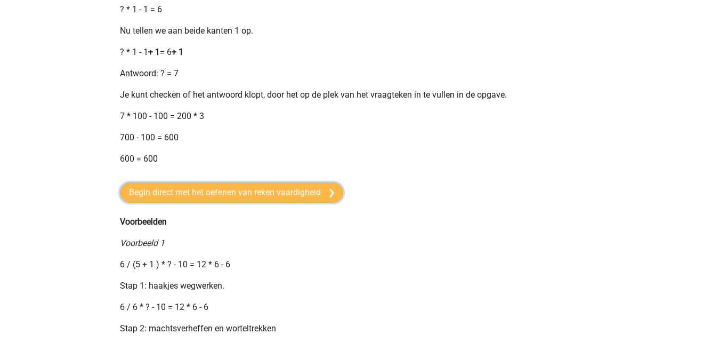
click at [309, 203] on link "Begin direct met het oefenen van reken vaardigheid" at bounding box center [231, 192] width 223 height 20
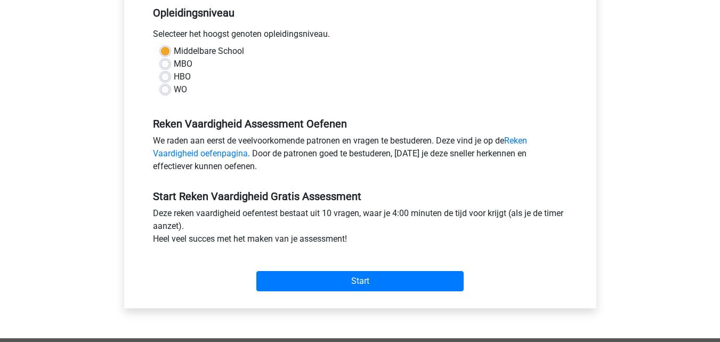
scroll to position [229, 0]
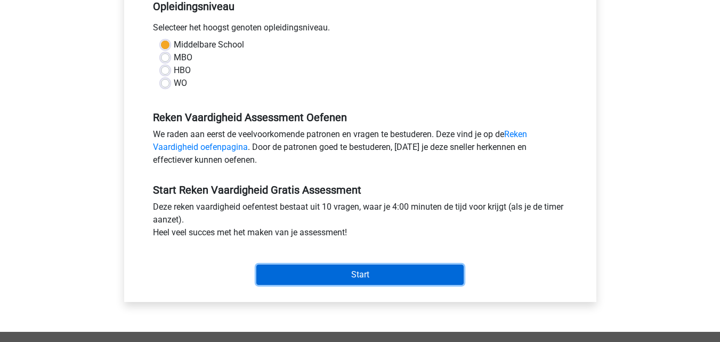
click at [345, 267] on input "Start" at bounding box center [359, 274] width 207 height 20
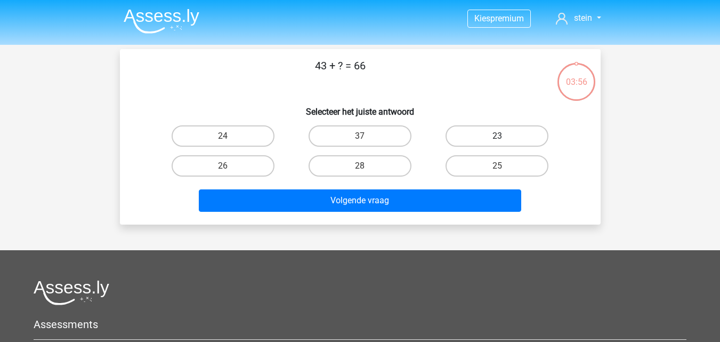
click at [494, 143] on label "23" at bounding box center [497, 135] width 103 height 21
click at [497, 143] on input "23" at bounding box center [500, 139] width 7 height 7
radio input "true"
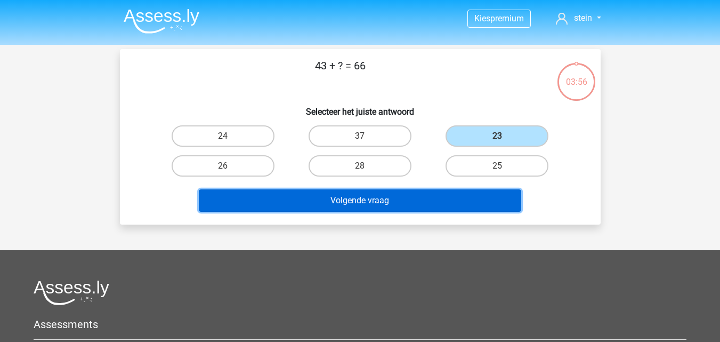
click at [418, 205] on button "Volgende vraag" at bounding box center [360, 200] width 323 height 22
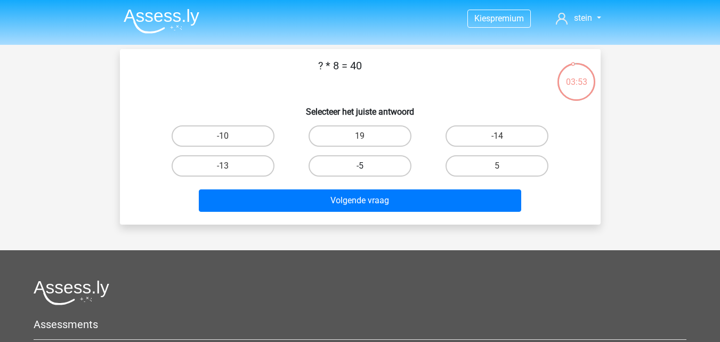
click at [377, 166] on label "-5" at bounding box center [360, 165] width 103 height 21
click at [367, 166] on input "-5" at bounding box center [363, 169] width 7 height 7
radio input "true"
click at [464, 156] on label "5" at bounding box center [497, 165] width 103 height 21
click at [497, 166] on input "5" at bounding box center [500, 169] width 7 height 7
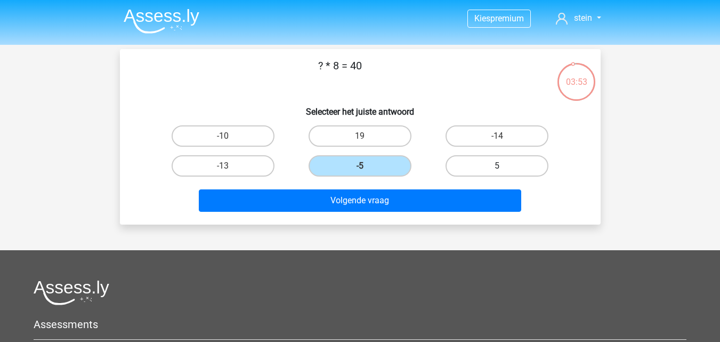
radio input "true"
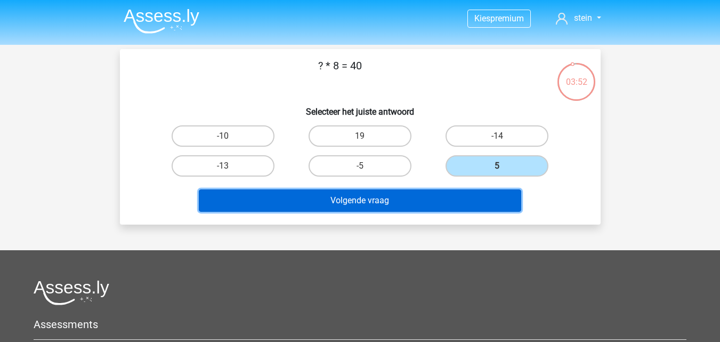
click at [385, 193] on button "Volgende vraag" at bounding box center [360, 200] width 323 height 22
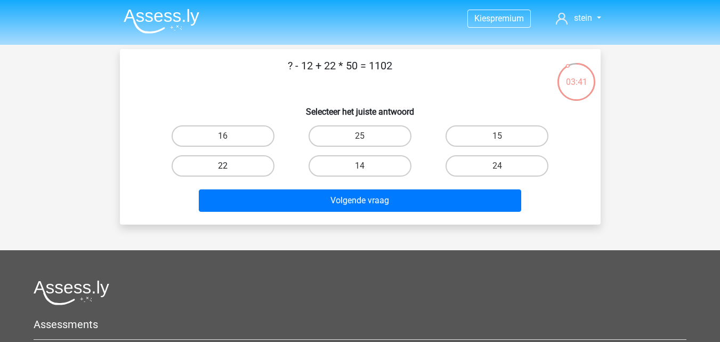
click at [253, 171] on label "22" at bounding box center [223, 165] width 103 height 21
click at [230, 171] on input "22" at bounding box center [226, 169] width 7 height 7
radio input "true"
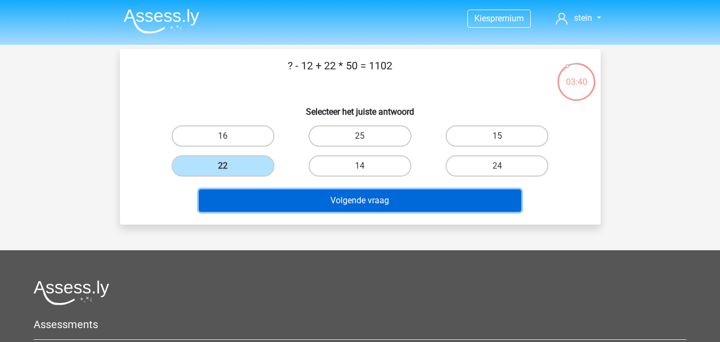
click at [329, 202] on button "Volgende vraag" at bounding box center [360, 200] width 323 height 22
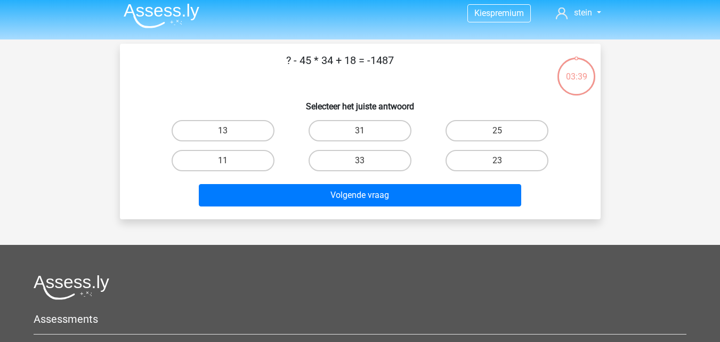
scroll to position [4, 0]
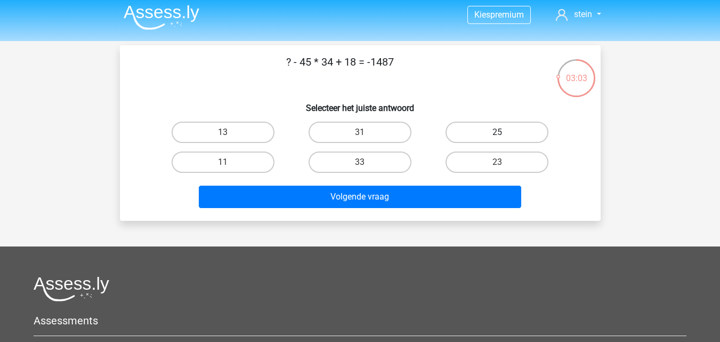
click at [484, 137] on label "25" at bounding box center [497, 132] width 103 height 21
click at [497, 137] on input "25" at bounding box center [500, 135] width 7 height 7
radio input "true"
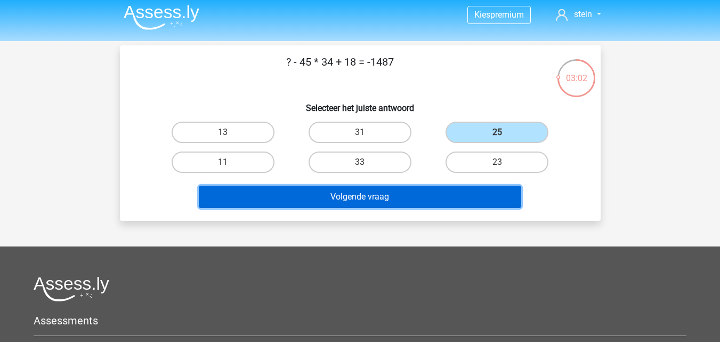
click at [372, 195] on button "Volgende vraag" at bounding box center [360, 197] width 323 height 22
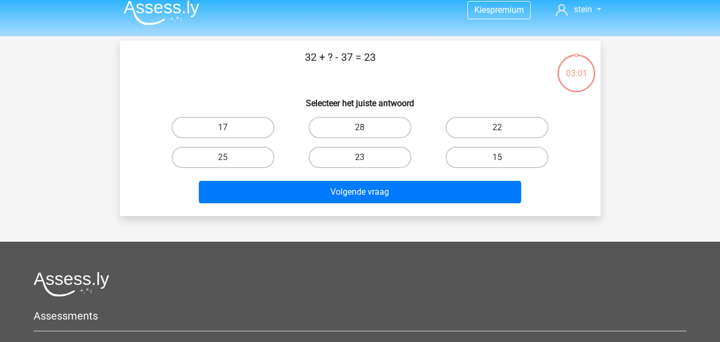
scroll to position [8, 0]
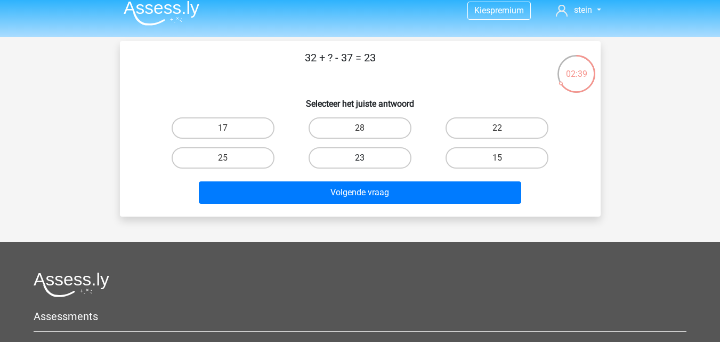
click at [378, 148] on label "23" at bounding box center [360, 157] width 103 height 21
click at [367, 158] on input "23" at bounding box center [363, 161] width 7 height 7
radio input "true"
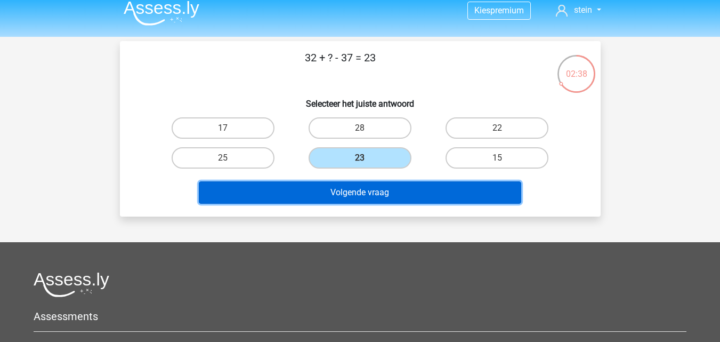
click at [382, 183] on button "Volgende vraag" at bounding box center [360, 192] width 323 height 22
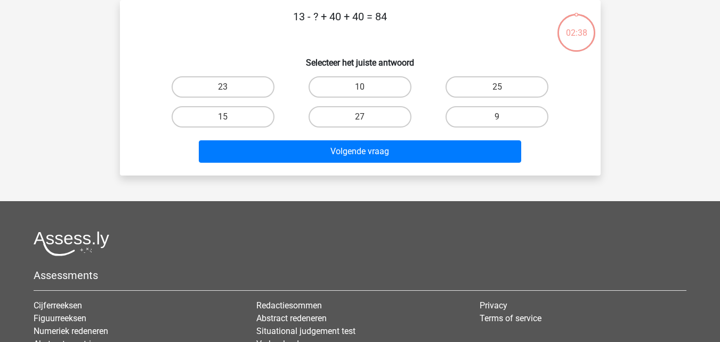
scroll to position [0, 0]
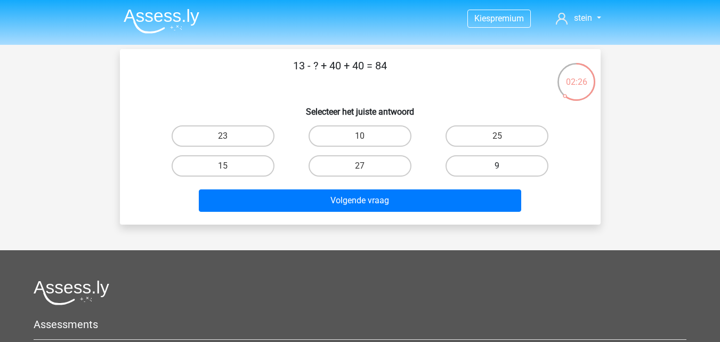
click at [493, 165] on label "9" at bounding box center [497, 165] width 103 height 21
click at [497, 166] on input "9" at bounding box center [500, 169] width 7 height 7
radio input "true"
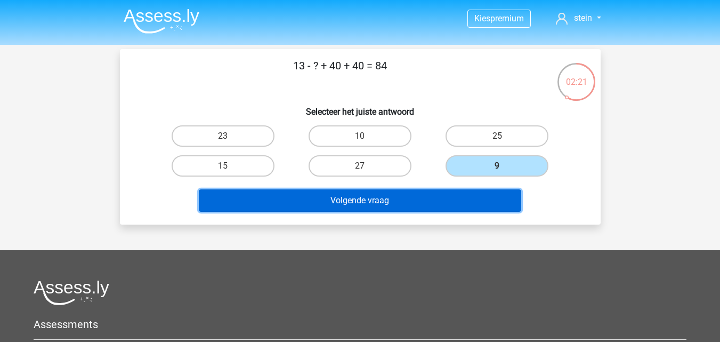
click at [401, 201] on button "Volgende vraag" at bounding box center [360, 200] width 323 height 22
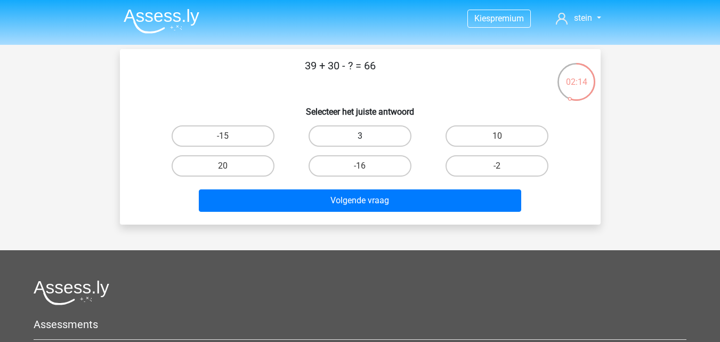
click at [381, 138] on label "3" at bounding box center [360, 135] width 103 height 21
click at [367, 138] on input "3" at bounding box center [363, 139] width 7 height 7
radio input "true"
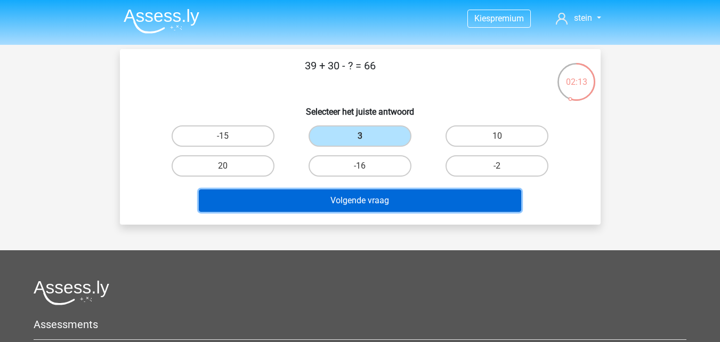
click at [374, 198] on button "Volgende vraag" at bounding box center [360, 200] width 323 height 22
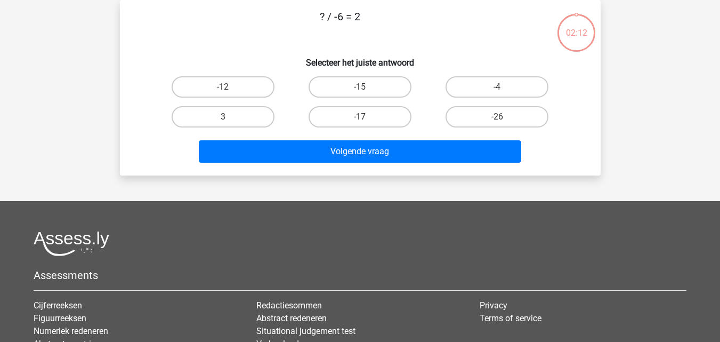
scroll to position [25, 0]
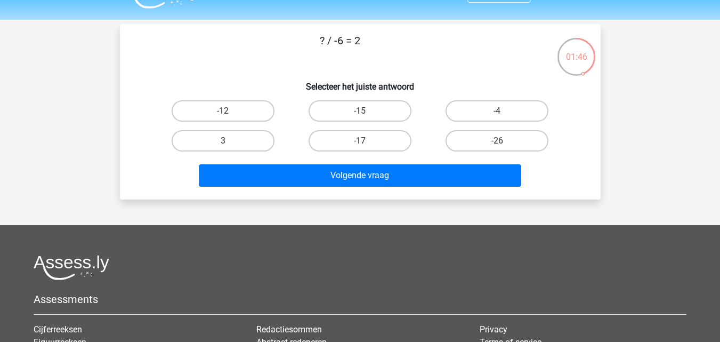
click at [223, 124] on div "-12" at bounding box center [223, 111] width 137 height 30
drag, startPoint x: 224, startPoint y: 116, endPoint x: 223, endPoint y: 124, distance: 8.1
click at [223, 124] on div "-12" at bounding box center [223, 111] width 137 height 30
click at [255, 117] on label "-12" at bounding box center [223, 110] width 103 height 21
click at [230, 117] on input "-12" at bounding box center [226, 114] width 7 height 7
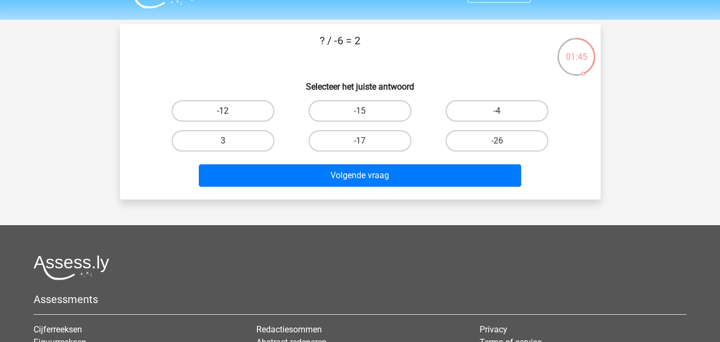
radio input "true"
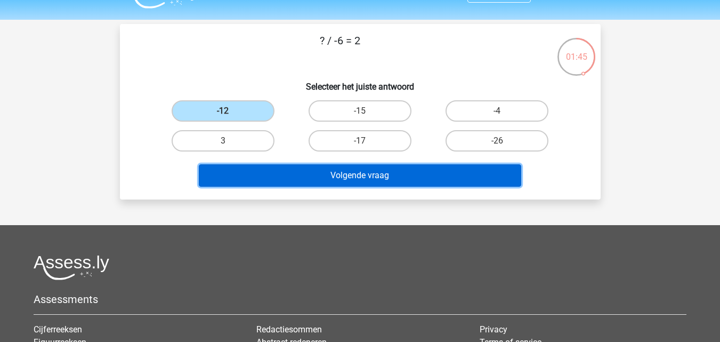
click at [316, 175] on button "Volgende vraag" at bounding box center [360, 175] width 323 height 22
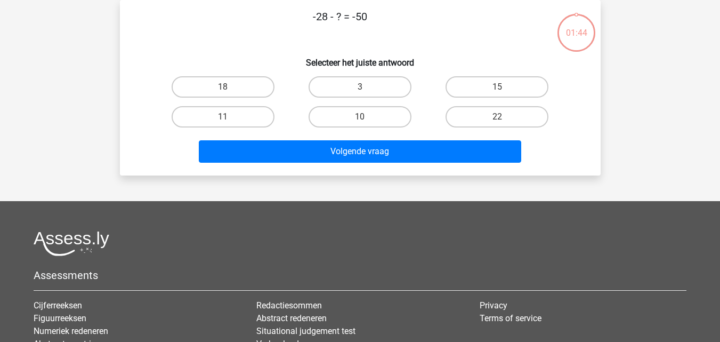
scroll to position [7, 0]
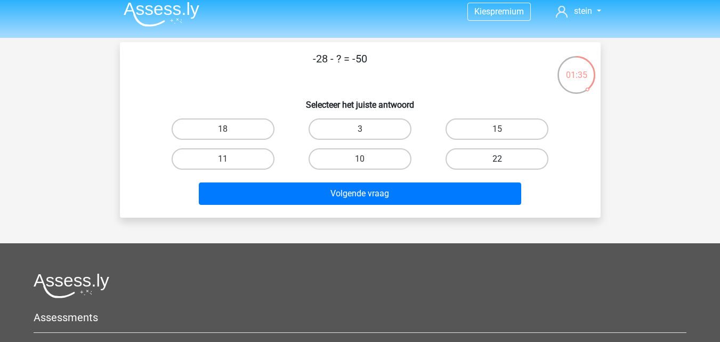
click at [467, 161] on label "22" at bounding box center [497, 158] width 103 height 21
click at [497, 161] on input "22" at bounding box center [500, 162] width 7 height 7
radio input "true"
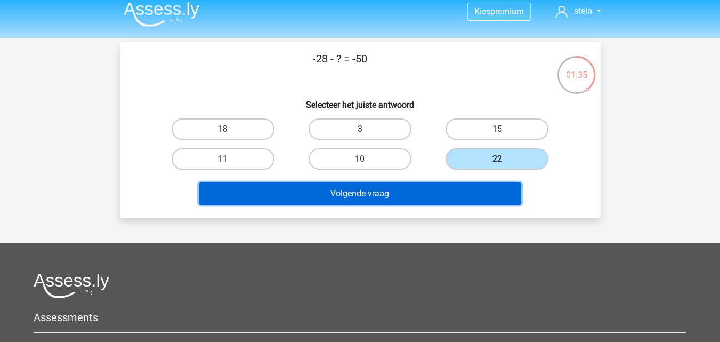
click at [417, 194] on button "Volgende vraag" at bounding box center [360, 193] width 323 height 22
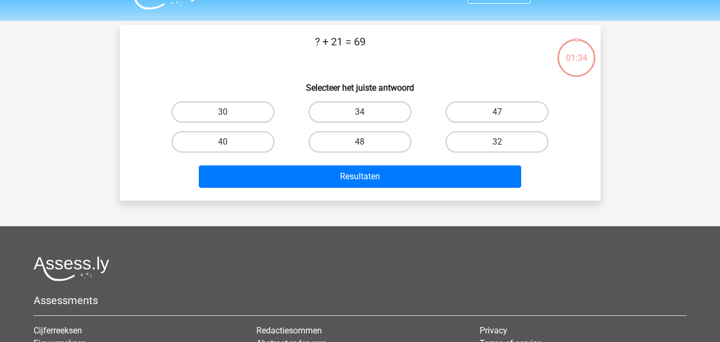
scroll to position [23, 0]
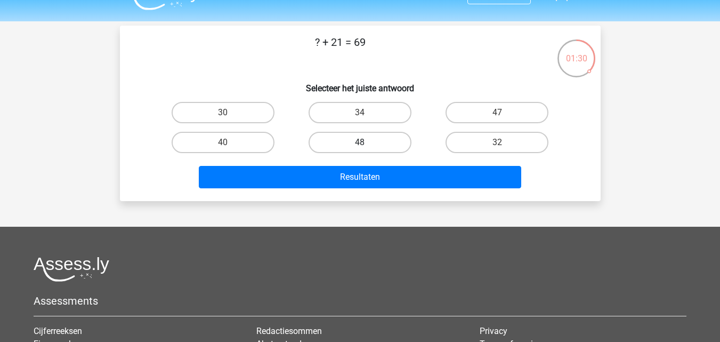
click at [381, 138] on label "48" at bounding box center [360, 142] width 103 height 21
click at [367, 142] on input "48" at bounding box center [363, 145] width 7 height 7
radio input "true"
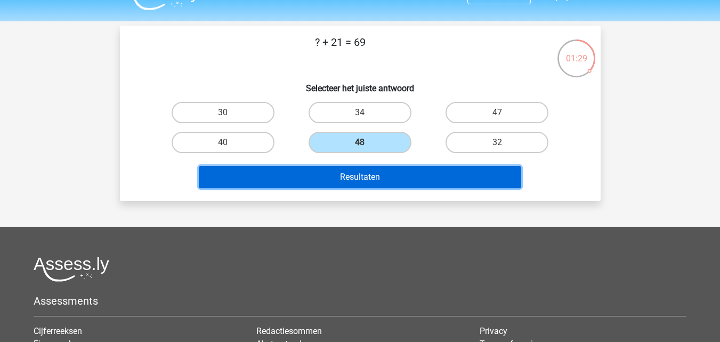
click at [392, 177] on button "Resultaten" at bounding box center [360, 177] width 323 height 22
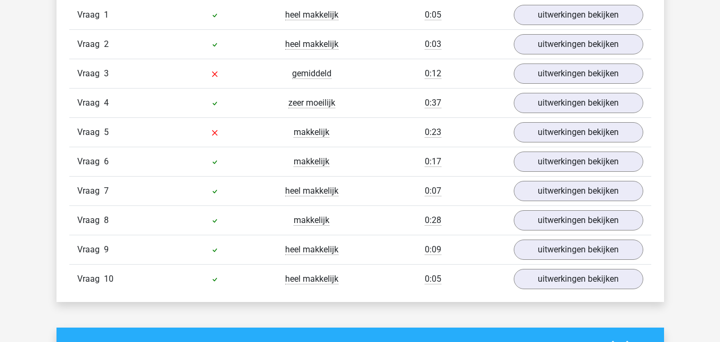
scroll to position [920, 0]
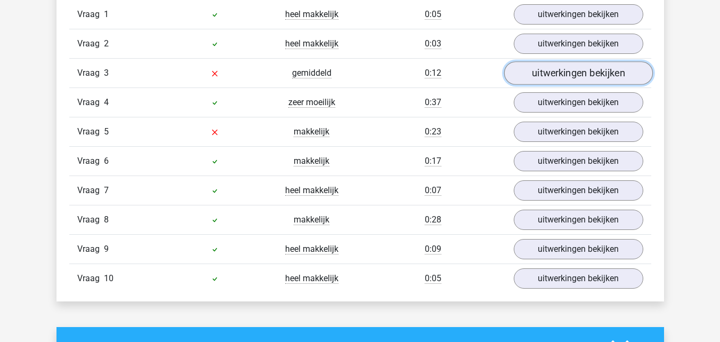
click at [572, 70] on link "uitwerkingen bekijken" at bounding box center [578, 72] width 149 height 23
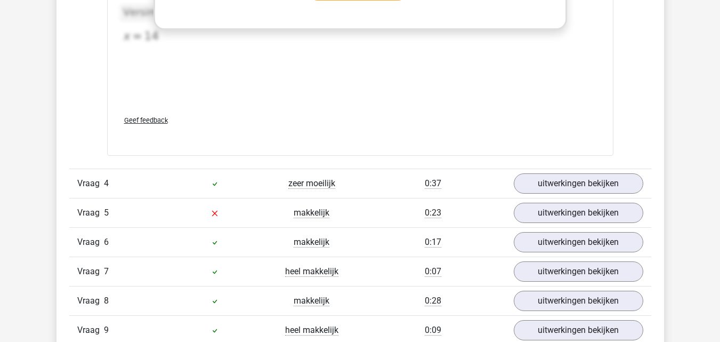
scroll to position [1379, 0]
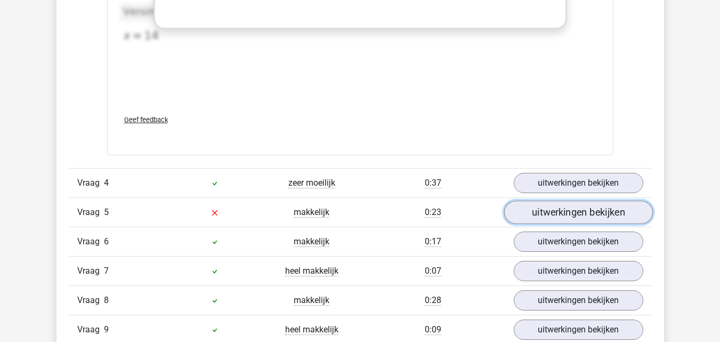
click at [537, 211] on link "uitwerkingen bekijken" at bounding box center [578, 211] width 149 height 23
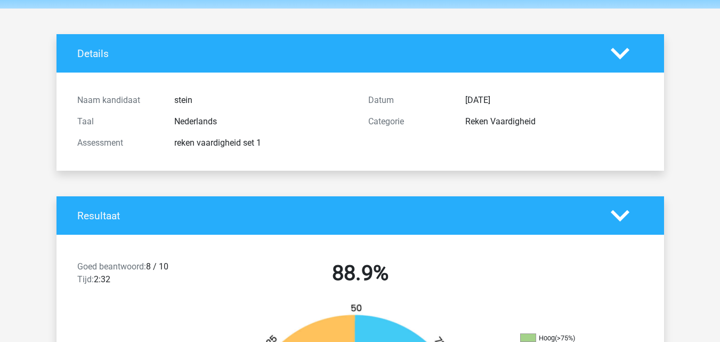
scroll to position [0, 0]
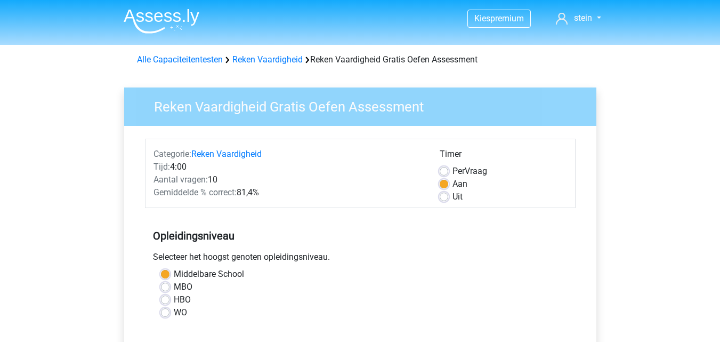
scroll to position [229, 0]
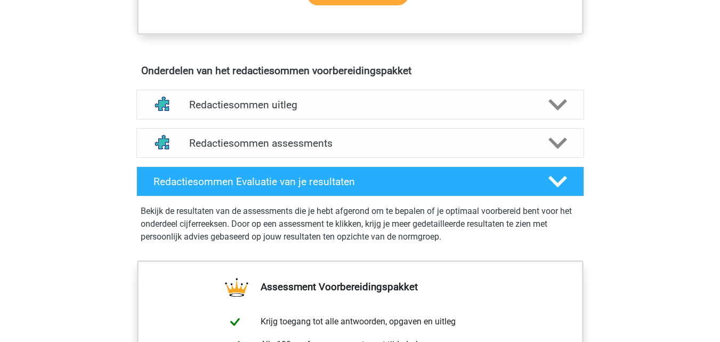
scroll to position [564, 0]
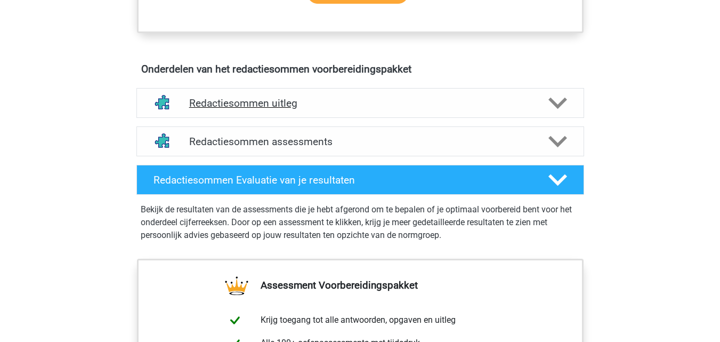
click at [337, 109] on h4 "Redactiesommen uitleg" at bounding box center [360, 103] width 342 height 12
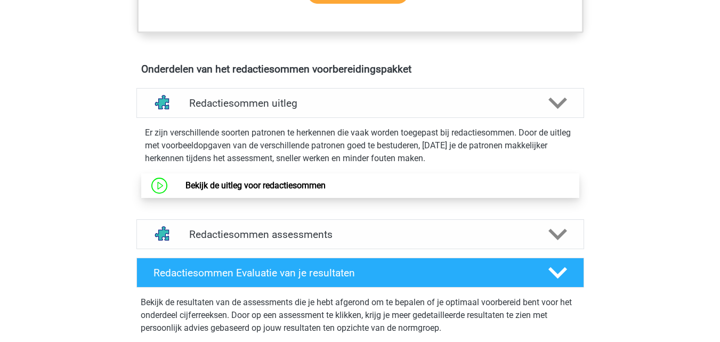
click at [324, 190] on link "Bekijk de uitleg voor redactiesommen" at bounding box center [256, 185] width 140 height 10
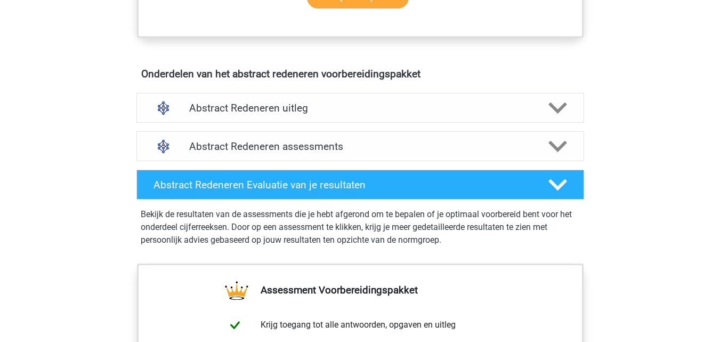
scroll to position [575, 0]
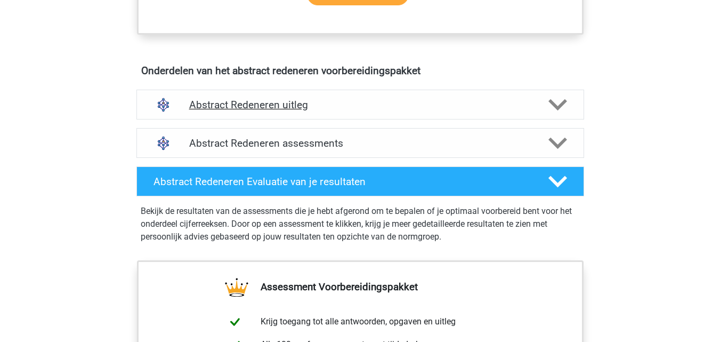
click at [292, 115] on div "Abstract Redeneren uitleg" at bounding box center [360, 105] width 448 height 30
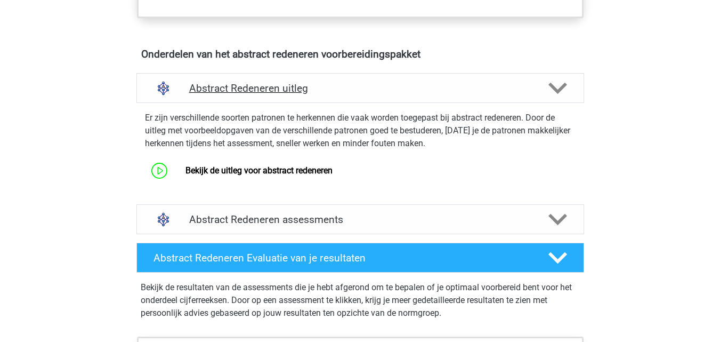
scroll to position [592, 0]
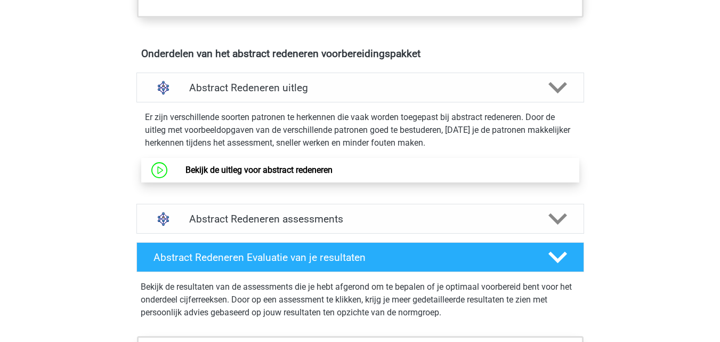
click at [293, 173] on link "Bekijk de uitleg voor abstract redeneren" at bounding box center [259, 170] width 147 height 10
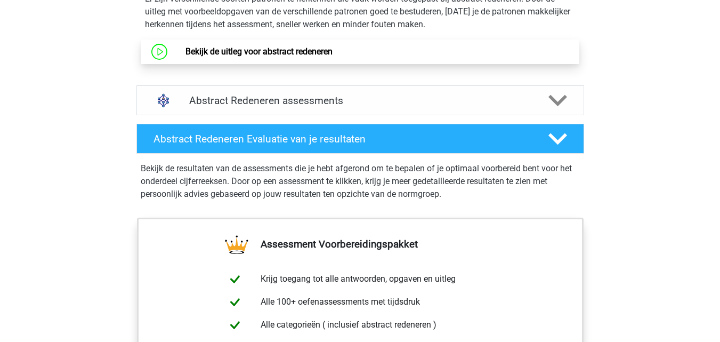
scroll to position [710, 0]
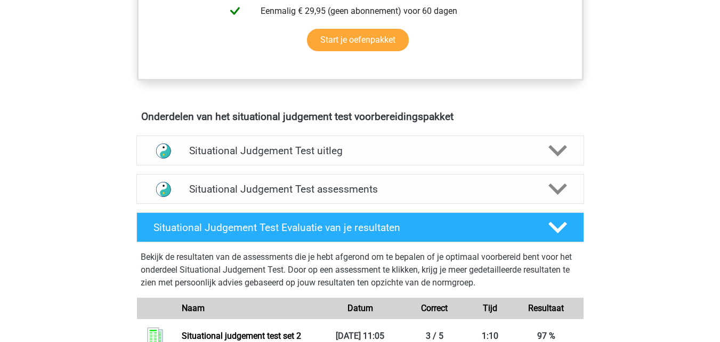
scroll to position [552, 0]
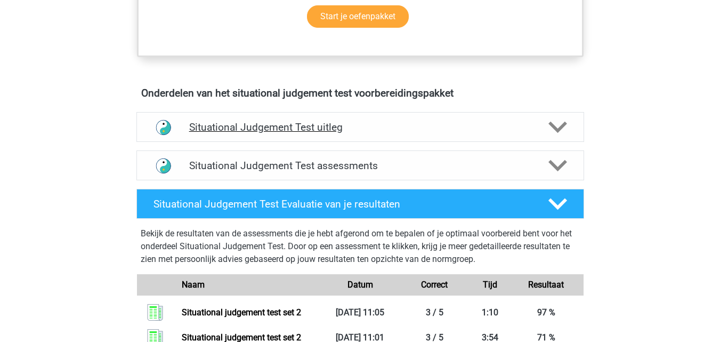
click at [359, 126] on h4 "Situational Judgement Test uitleg" at bounding box center [360, 127] width 342 height 12
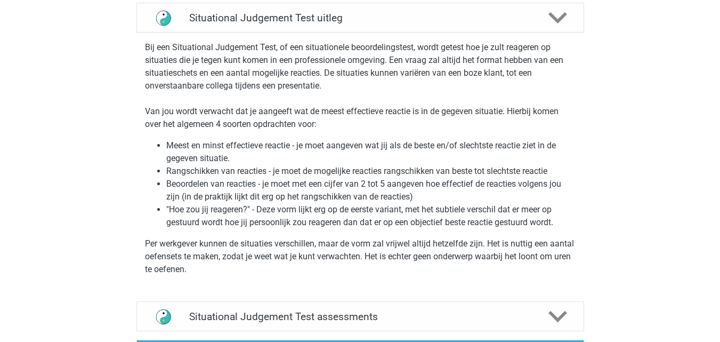
scroll to position [685, 0]
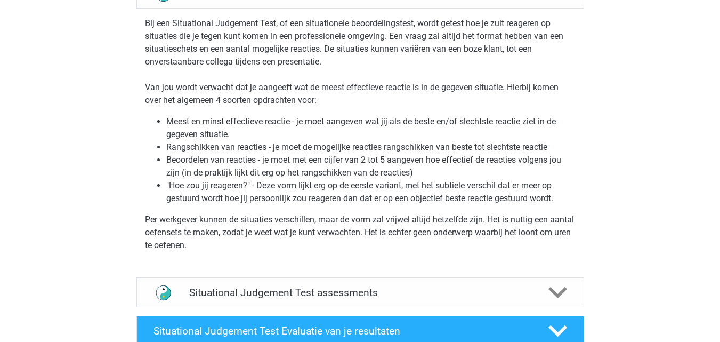
click at [365, 294] on h4 "Situational Judgement Test assessments" at bounding box center [360, 292] width 342 height 12
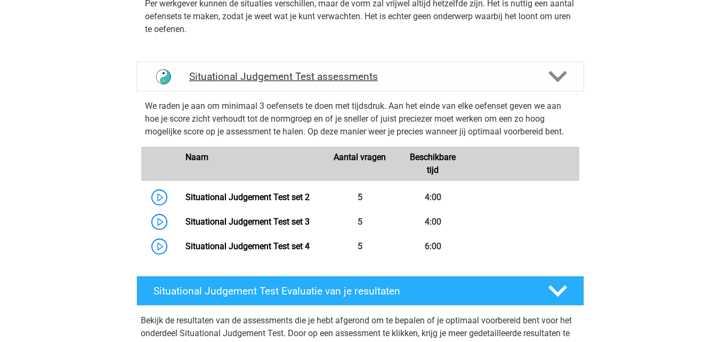
scroll to position [911, 0]
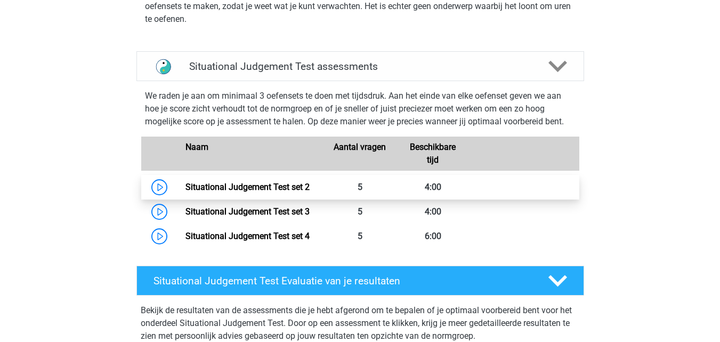
click at [310, 187] on link "Situational Judgement Test set 2" at bounding box center [248, 187] width 124 height 10
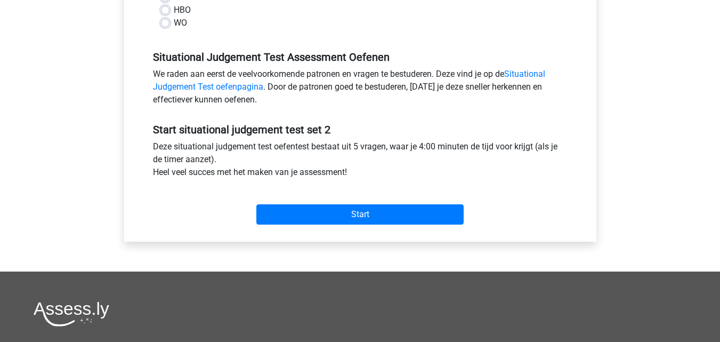
scroll to position [305, 0]
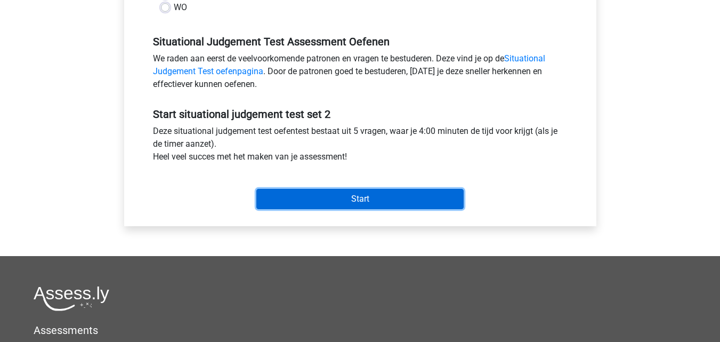
click at [357, 205] on input "Start" at bounding box center [359, 199] width 207 height 20
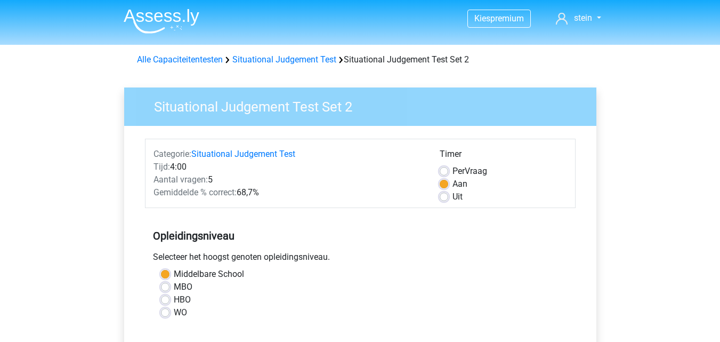
scroll to position [305, 0]
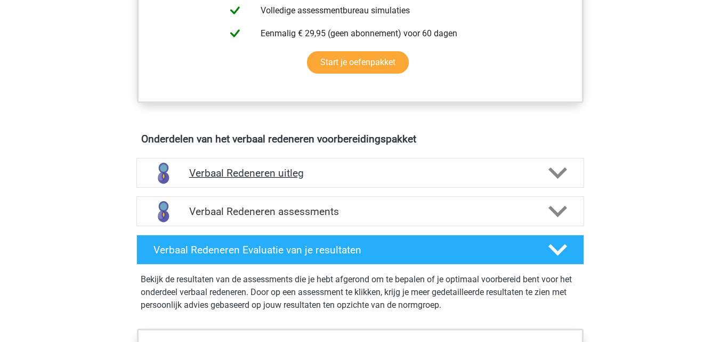
click at [383, 167] on h4 "Verbaal Redeneren uitleg" at bounding box center [360, 173] width 342 height 12
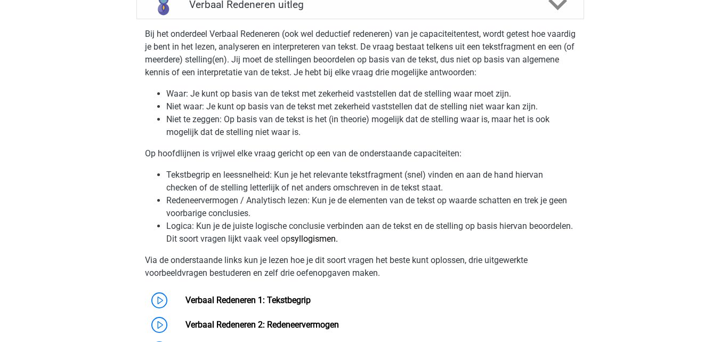
scroll to position [724, 0]
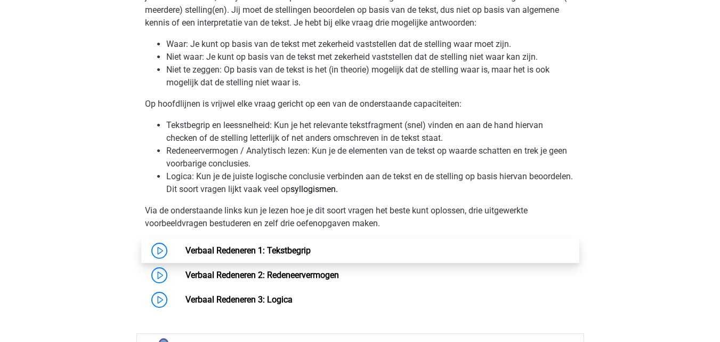
click at [311, 250] on link "Verbaal Redeneren 1: Tekstbegrip" at bounding box center [248, 250] width 125 height 10
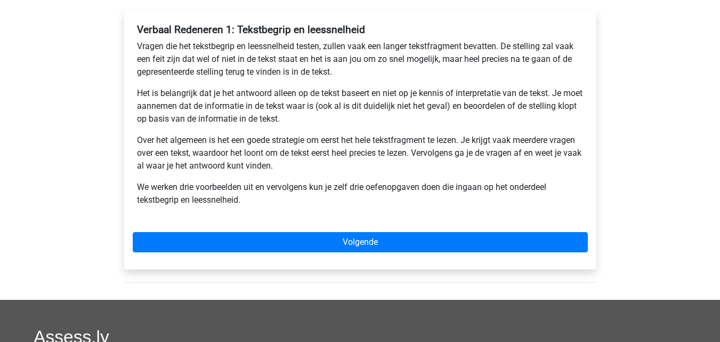
scroll to position [189, 0]
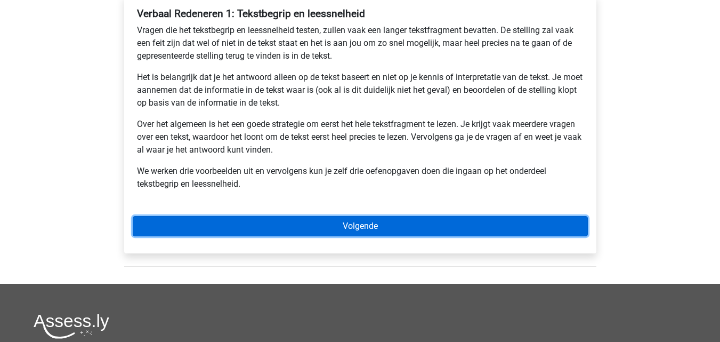
click at [342, 226] on link "Volgende" at bounding box center [360, 226] width 455 height 20
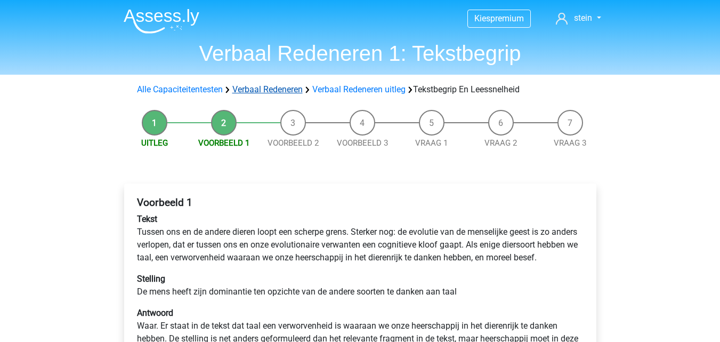
click at [275, 94] on link "Verbaal Redeneren" at bounding box center [267, 89] width 70 height 10
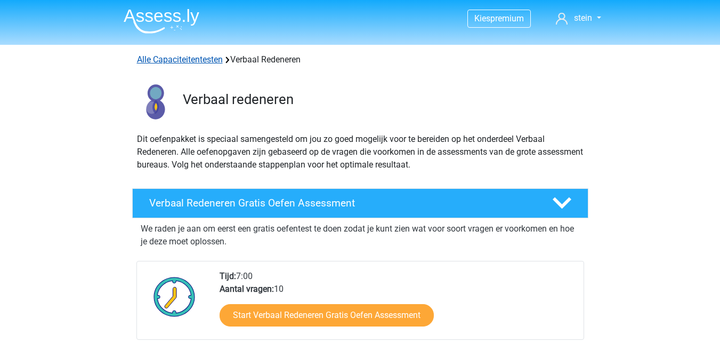
click at [176, 60] on link "Alle Capaciteitentesten" at bounding box center [180, 59] width 86 height 10
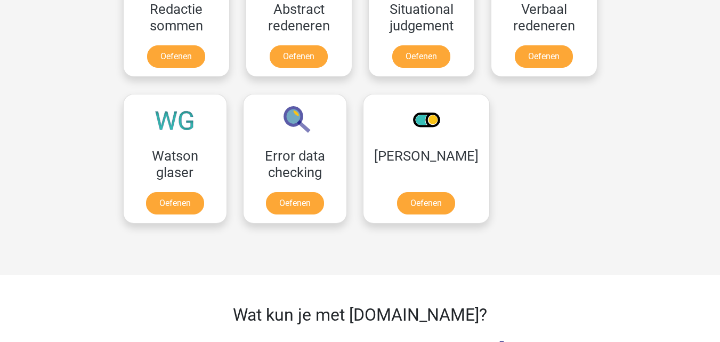
scroll to position [849, 0]
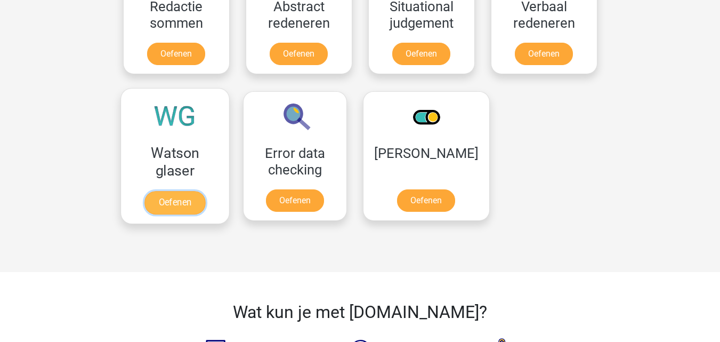
click at [197, 198] on link "Oefenen" at bounding box center [174, 202] width 61 height 23
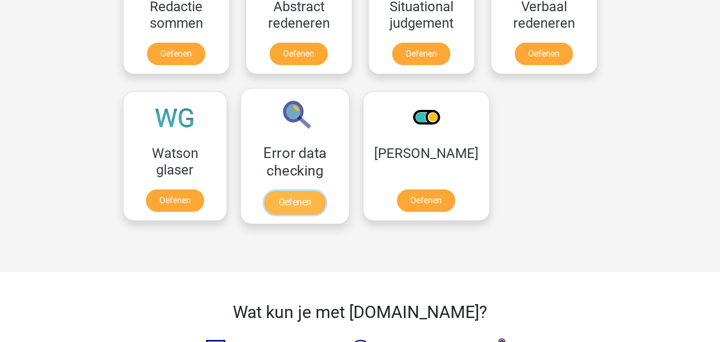
click at [317, 199] on link "Oefenen" at bounding box center [294, 202] width 61 height 23
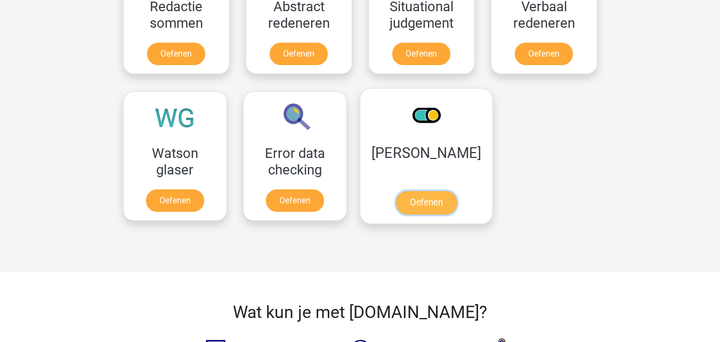
click at [444, 202] on link "Oefenen" at bounding box center [426, 202] width 61 height 23
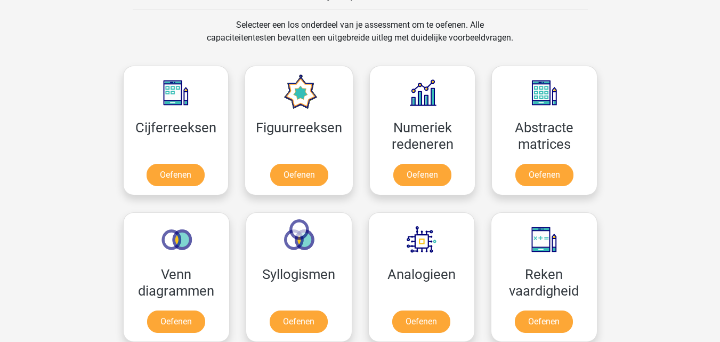
scroll to position [435, 0]
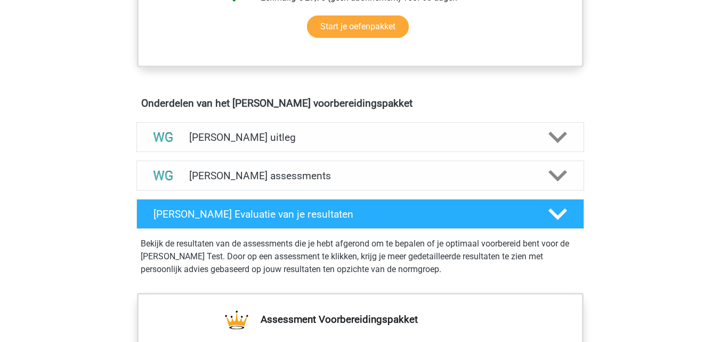
scroll to position [542, 0]
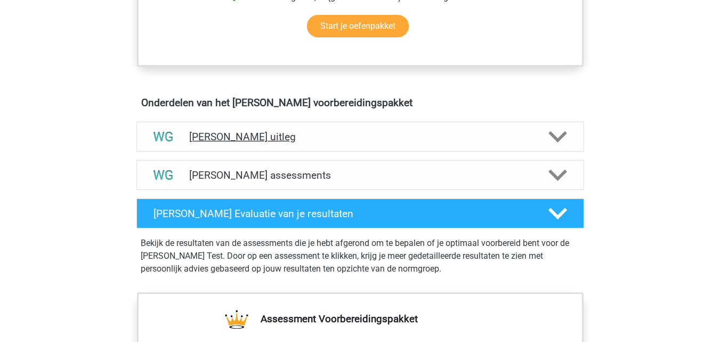
click at [343, 132] on h4 "[PERSON_NAME] uitleg" at bounding box center [360, 137] width 342 height 12
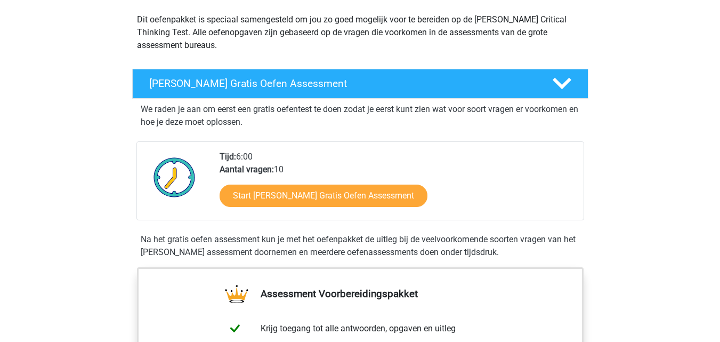
scroll to position [0, 0]
